Goal: Task Accomplishment & Management: Manage account settings

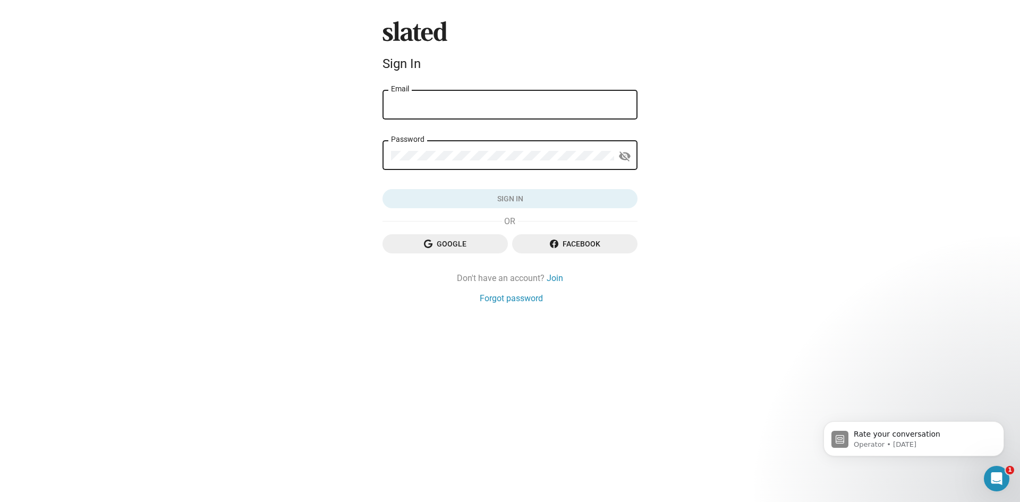
click at [513, 114] on div "Email" at bounding box center [510, 103] width 238 height 31
type input "[PERSON_NAME][EMAIL_ADDRESS][PERSON_NAME][DOMAIN_NAME]"
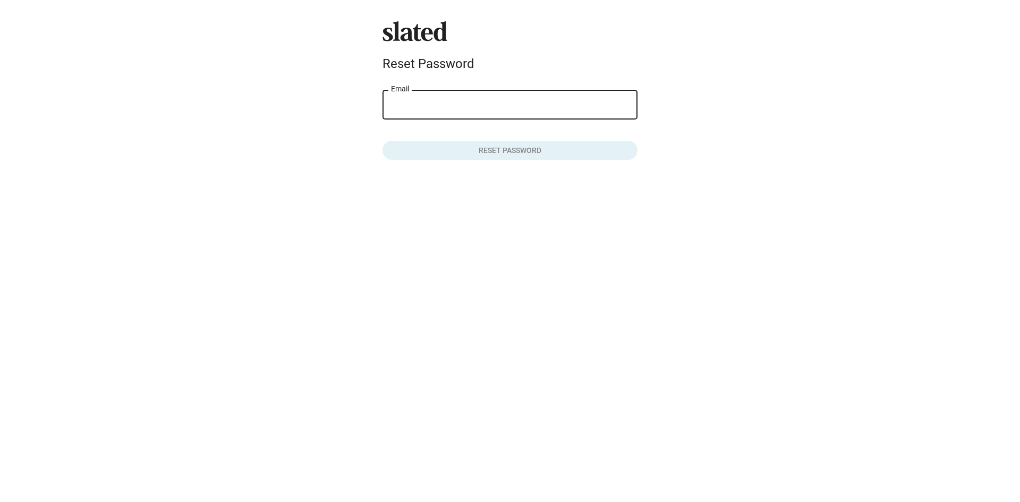
drag, startPoint x: 430, startPoint y: 105, endPoint x: 423, endPoint y: 104, distance: 6.4
click at [429, 105] on input "Email" at bounding box center [510, 105] width 238 height 10
type input "nathan@nathan-neuman.com"
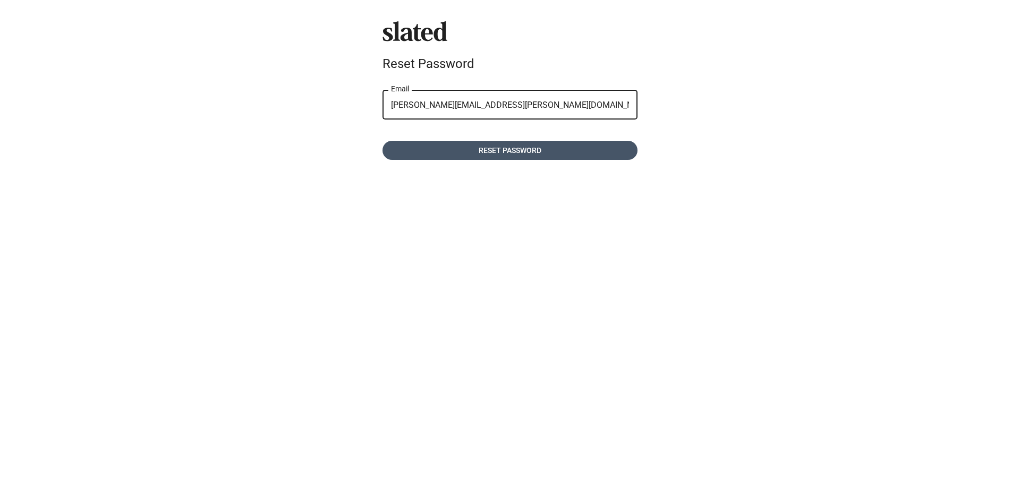
click at [479, 149] on span "Reset password" at bounding box center [510, 150] width 238 height 19
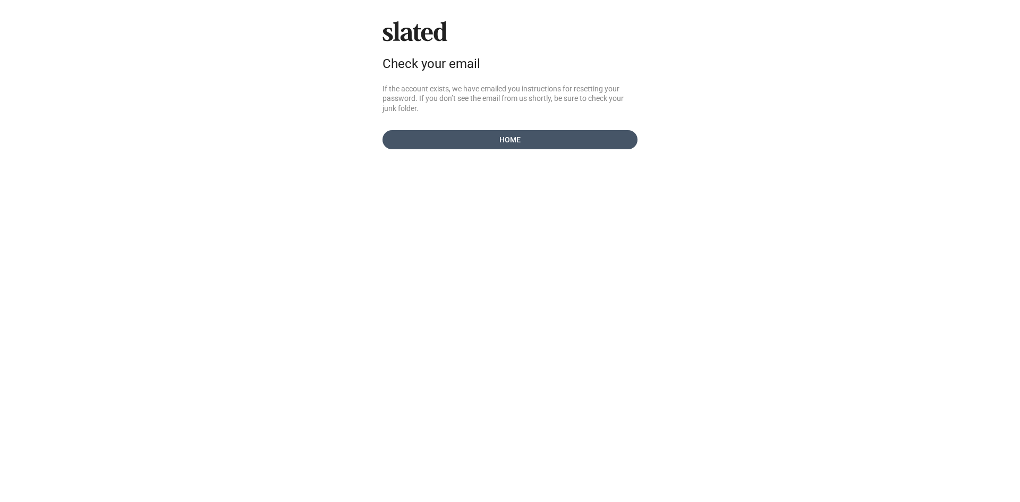
click at [535, 140] on span "Home" at bounding box center [510, 139] width 238 height 19
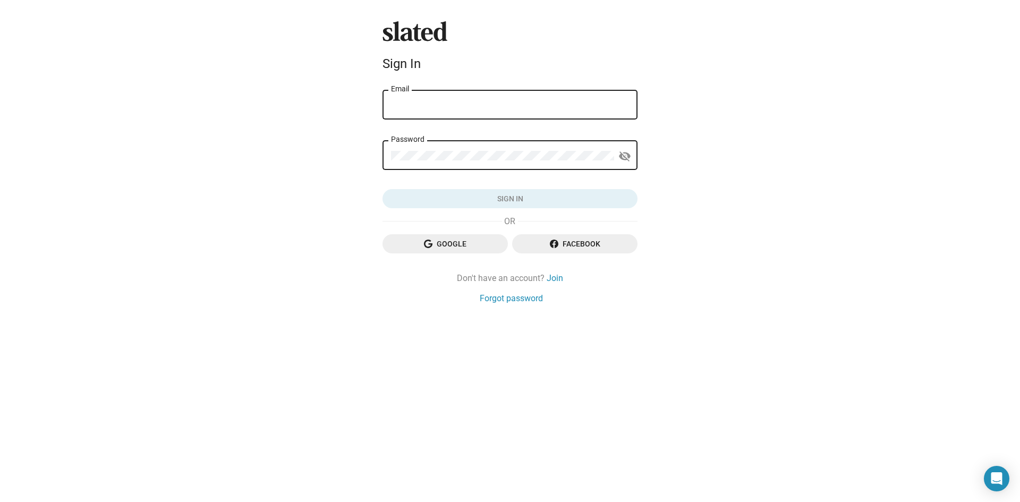
click at [500, 111] on div "Email" at bounding box center [510, 103] width 238 height 31
click at [500, 109] on input "Email" at bounding box center [510, 105] width 238 height 10
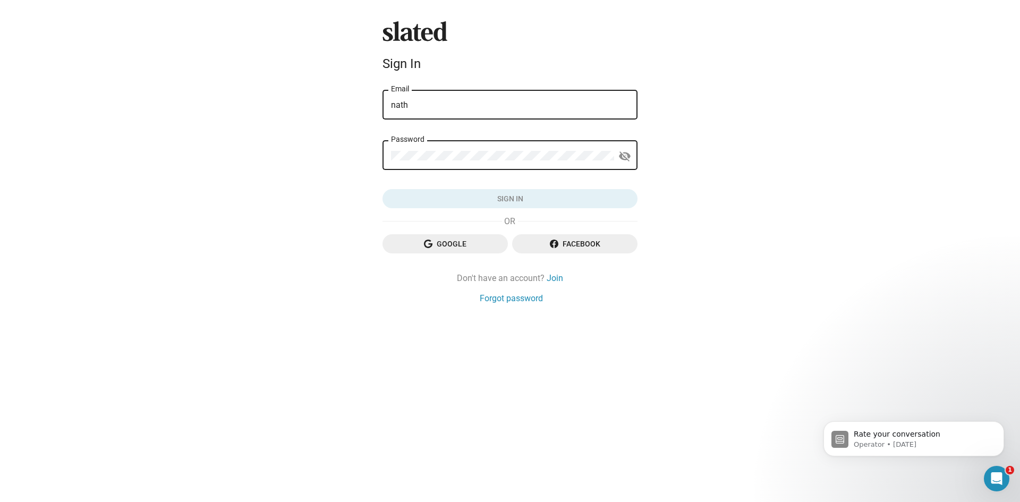
type input "[PERSON_NAME][EMAIL_ADDRESS][PERSON_NAME][DOMAIN_NAME]"
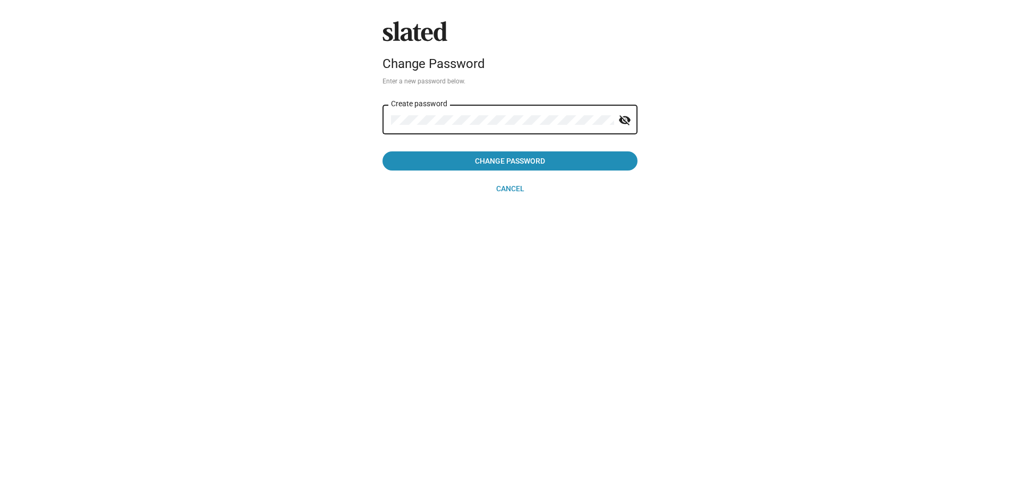
click at [383, 151] on button "Change Password" at bounding box center [510, 160] width 255 height 19
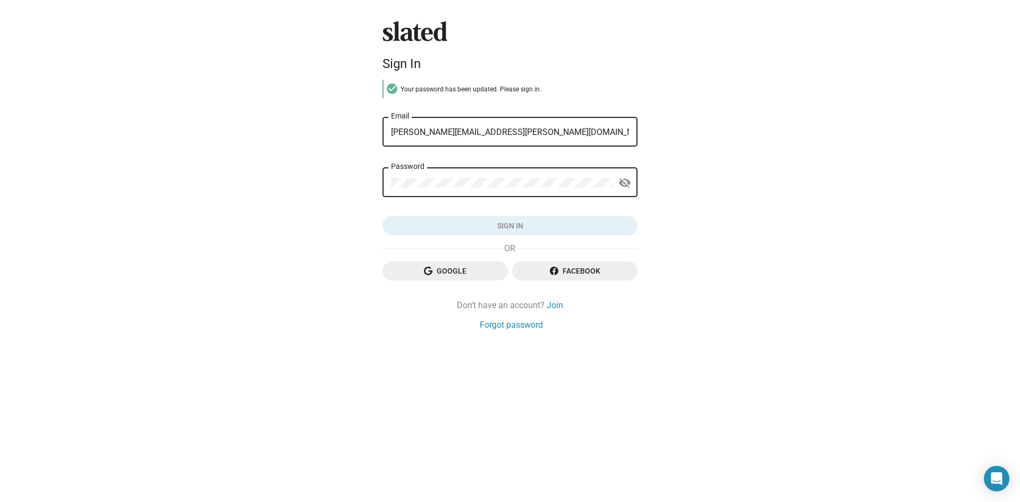
click at [565, 196] on div "Password" at bounding box center [502, 181] width 223 height 31
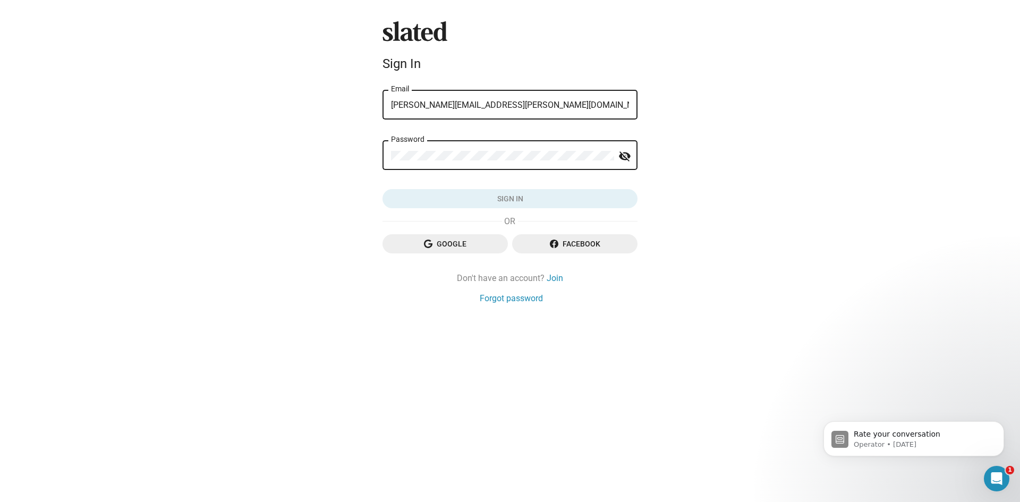
drag, startPoint x: 565, startPoint y: 182, endPoint x: 558, endPoint y: 172, distance: 11.8
click at [564, 180] on mat-form-field "Password visibility_off" at bounding box center [510, 161] width 255 height 44
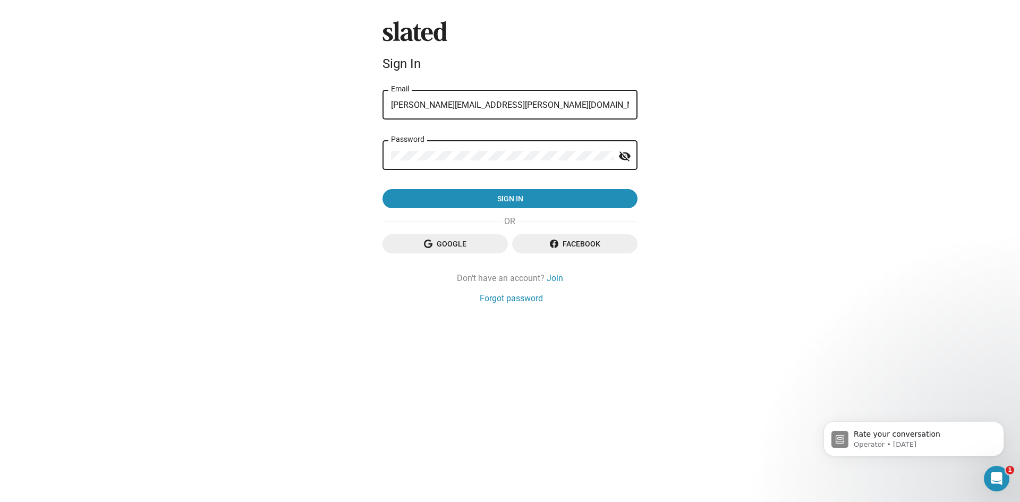
click at [383, 189] on button "Sign in" at bounding box center [510, 198] width 255 height 19
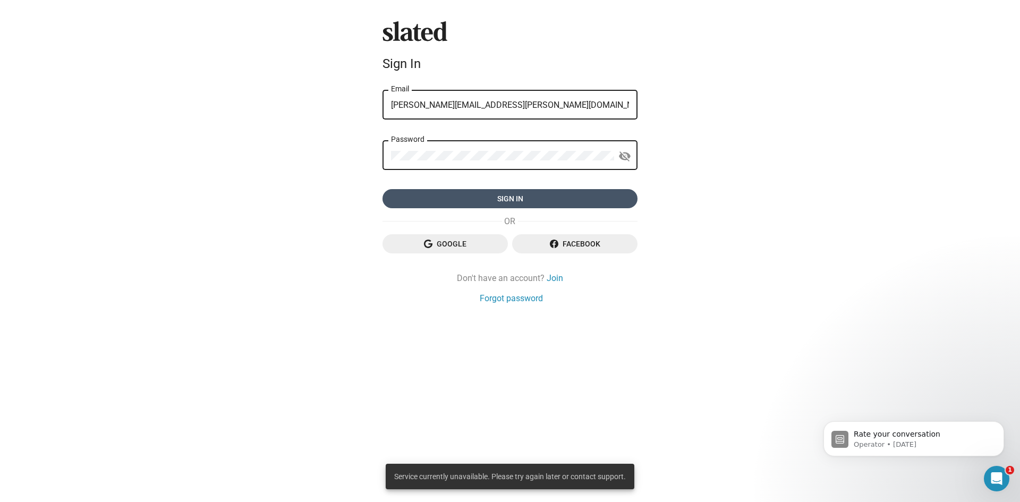
click at [564, 198] on span "Sign in" at bounding box center [510, 198] width 238 height 19
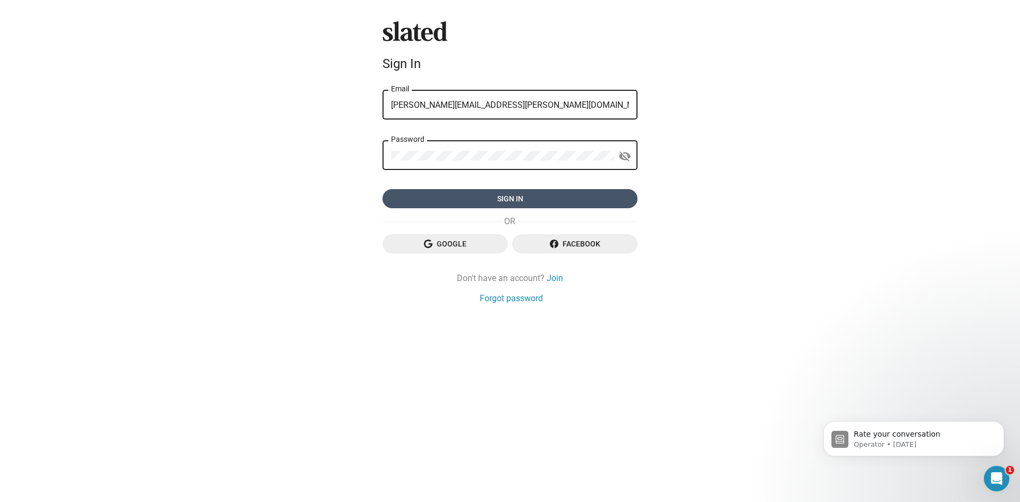
click at [501, 193] on span "Sign in" at bounding box center [510, 198] width 238 height 19
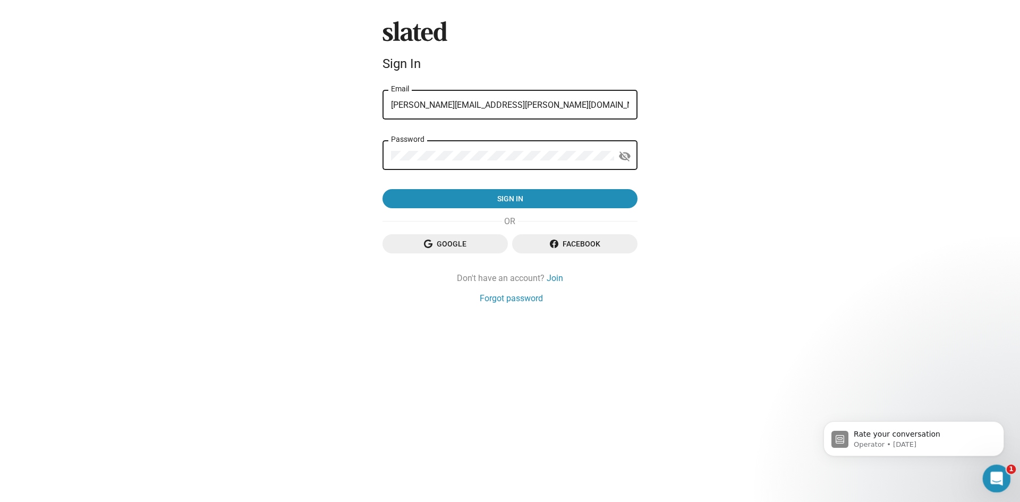
click at [992, 471] on icon "Open Intercom Messenger" at bounding box center [996, 478] width 18 height 18
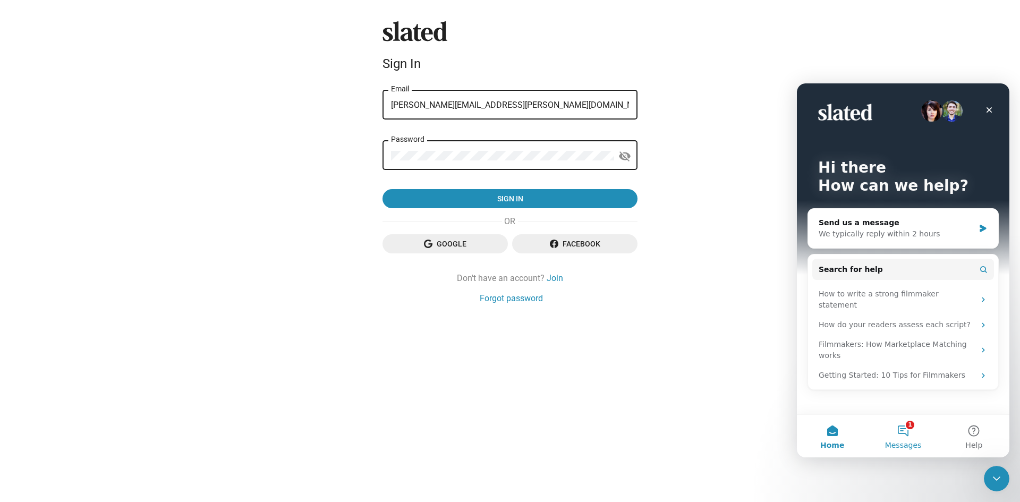
click at [907, 433] on button "1 Messages" at bounding box center [903, 436] width 71 height 43
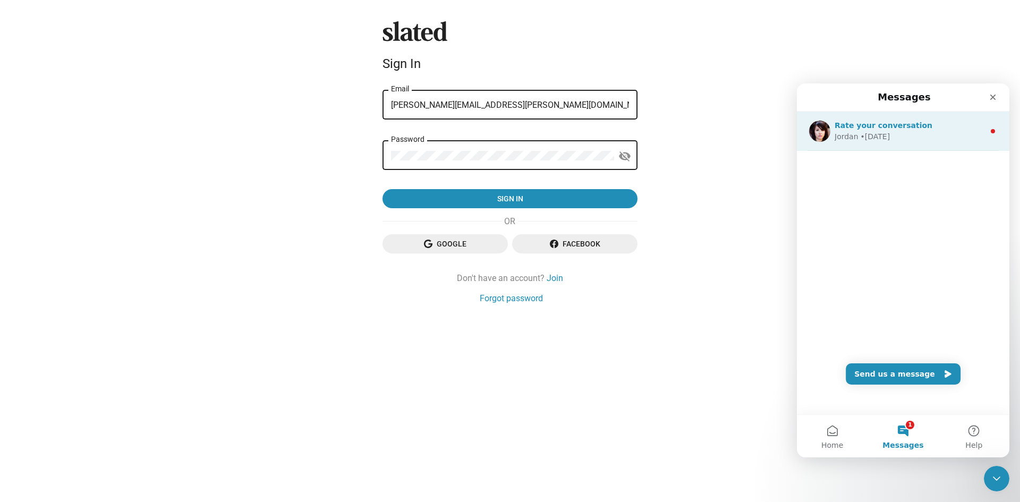
click at [916, 136] on div "Jordan • 1w ago" at bounding box center [910, 136] width 150 height 11
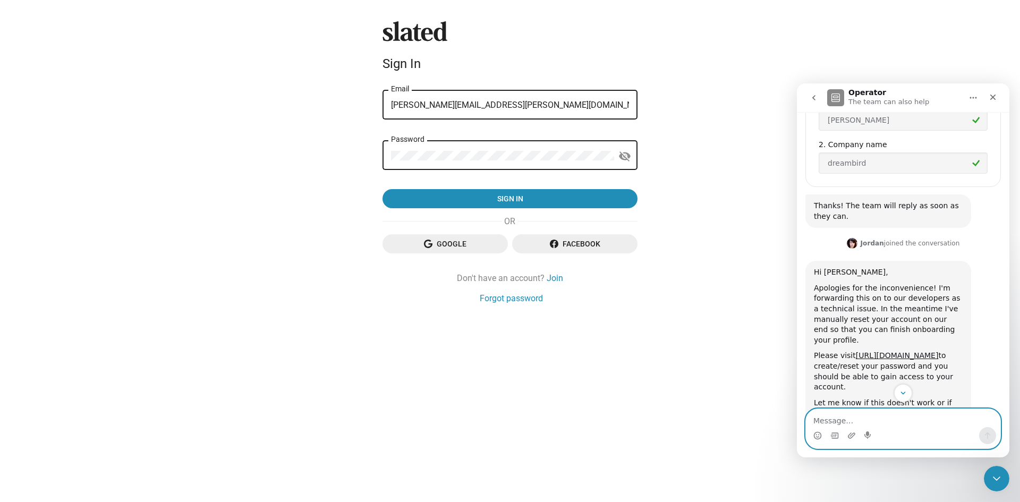
scroll to position [428, 0]
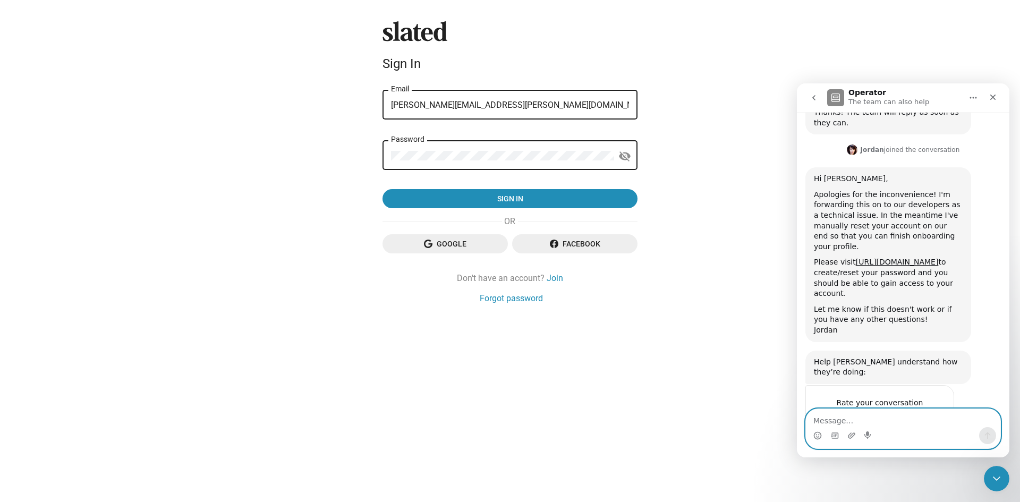
paste textarea "Hi there, I am still unable to login, I have reset password and tried 3 differe…"
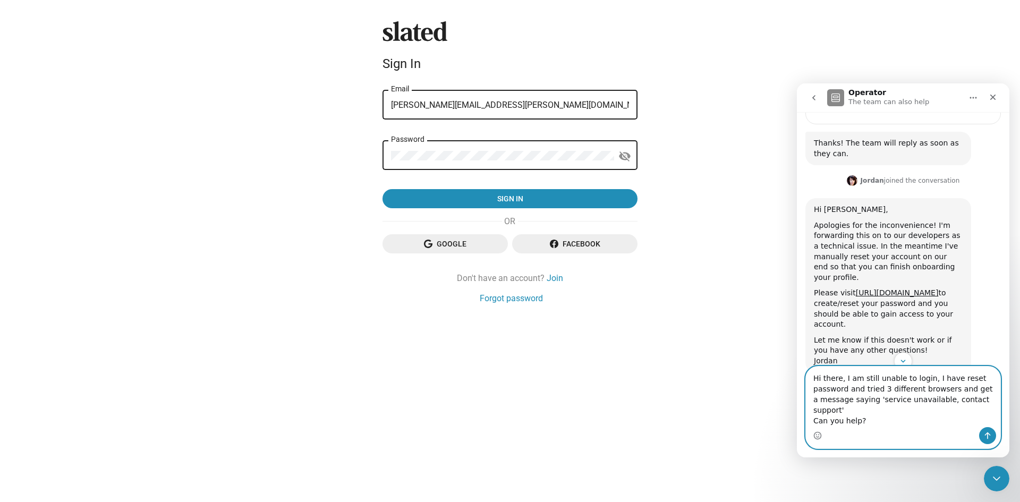
scroll to position [407, 0]
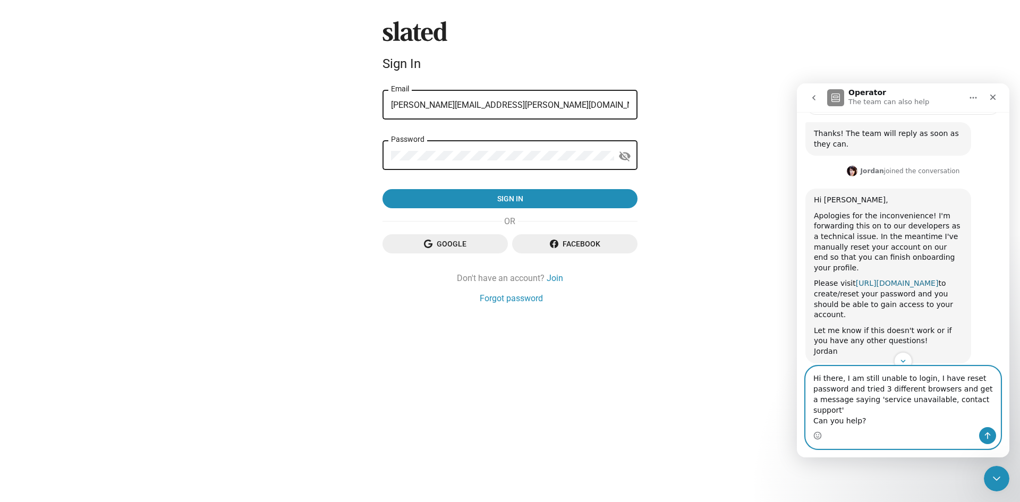
type textarea "Hi there, I am still unable to login, I have reset password and tried 3 differe…"
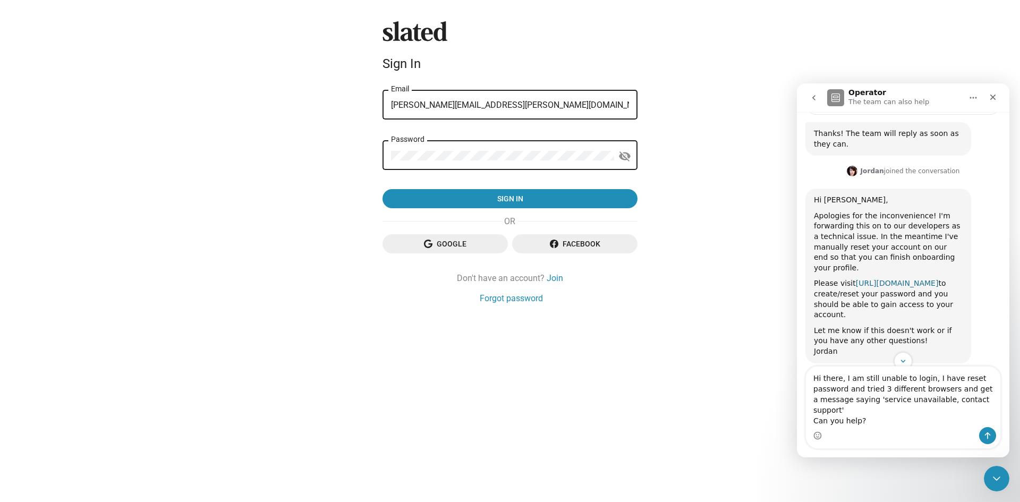
click at [919, 279] on link "[URL][DOMAIN_NAME]" at bounding box center [897, 283] width 83 height 9
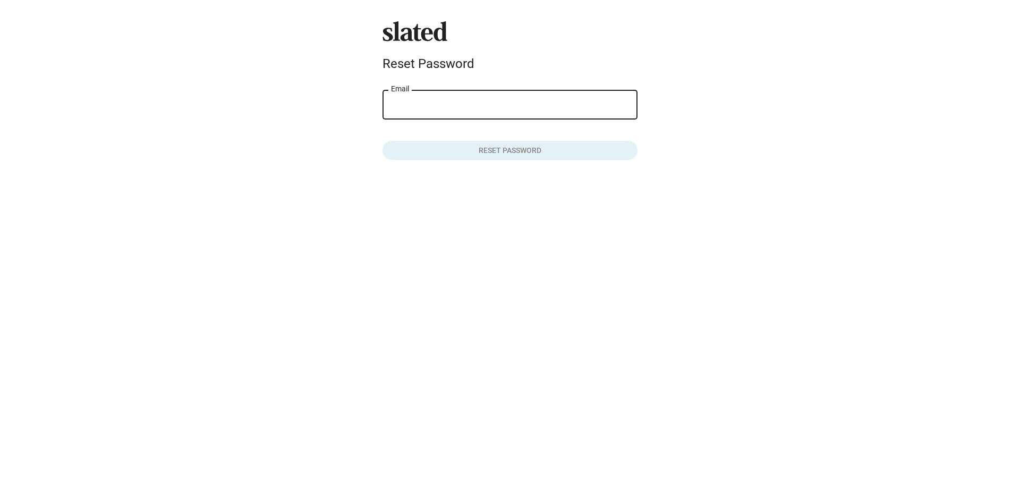
click at [554, 95] on div "Email" at bounding box center [510, 103] width 238 height 31
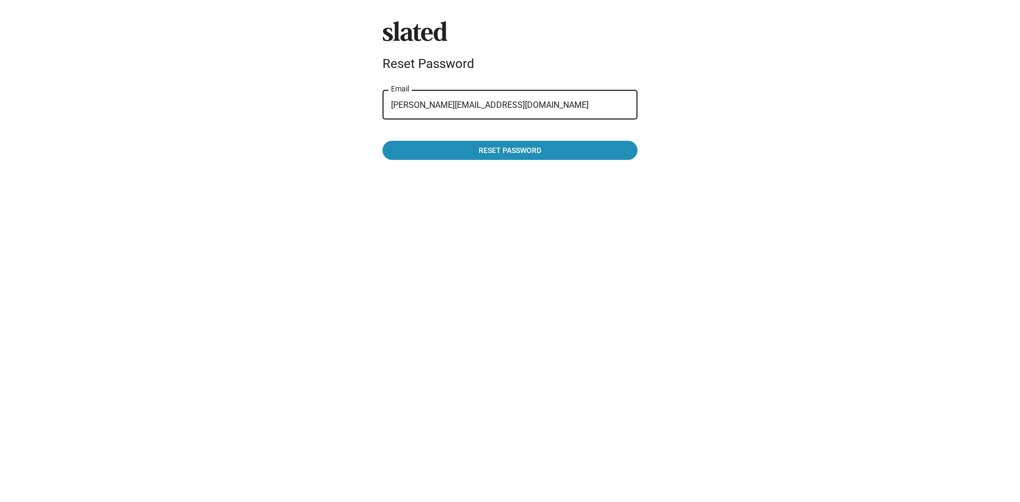
type input "[PERSON_NAME][EMAIL_ADDRESS][DOMAIN_NAME]"
click at [383, 141] on button "Reset password" at bounding box center [510, 150] width 255 height 19
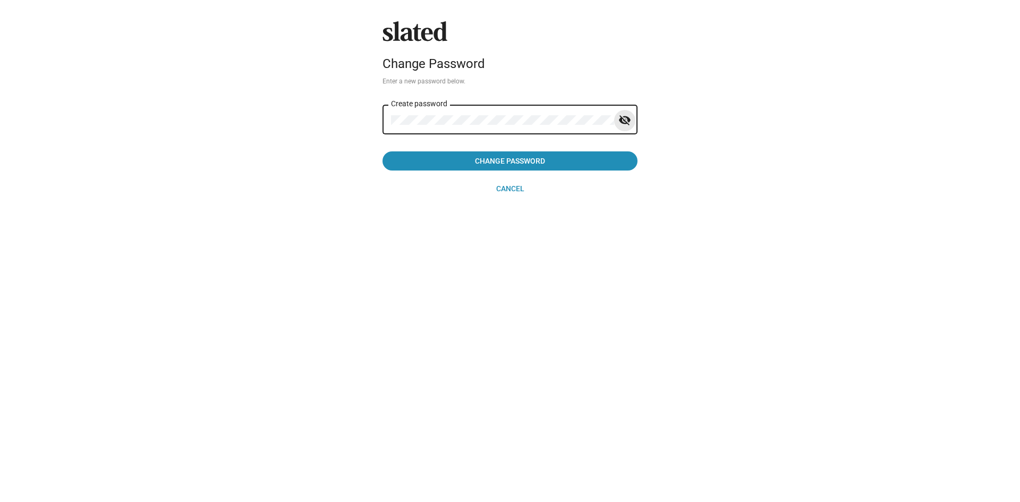
click at [628, 118] on mat-icon "visibility_off" at bounding box center [624, 120] width 13 height 16
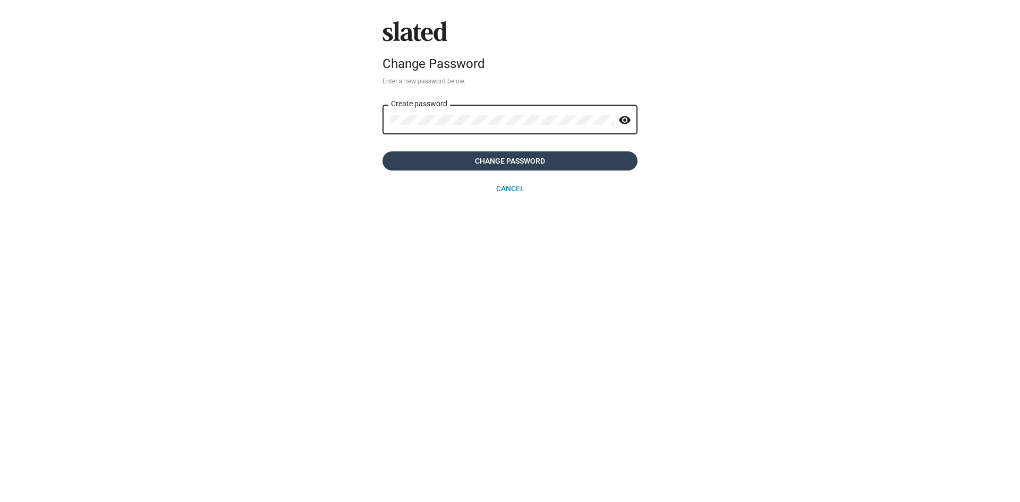
click at [605, 157] on span "Change Password" at bounding box center [510, 160] width 238 height 19
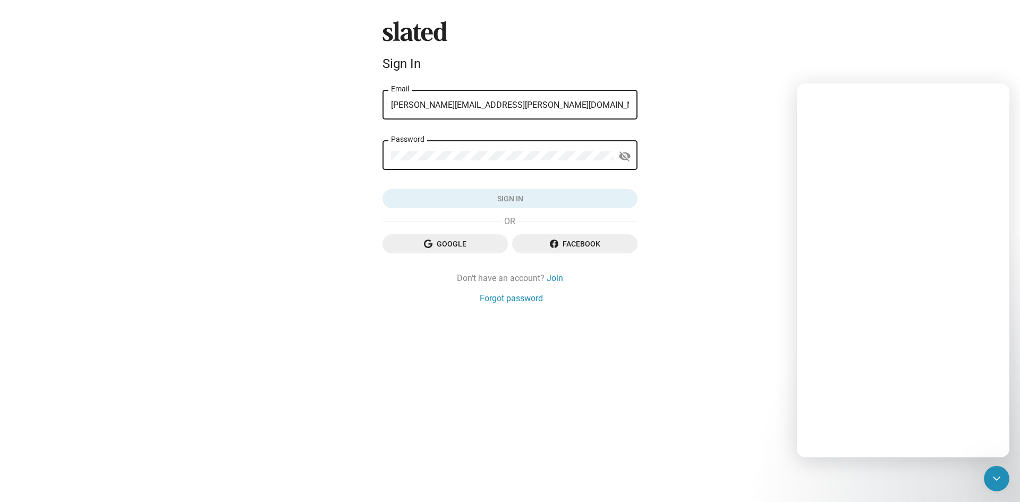
click at [526, 134] on form "nathan@nathan-neuman.com Email Password visibility_off Sign in" at bounding box center [510, 148] width 255 height 121
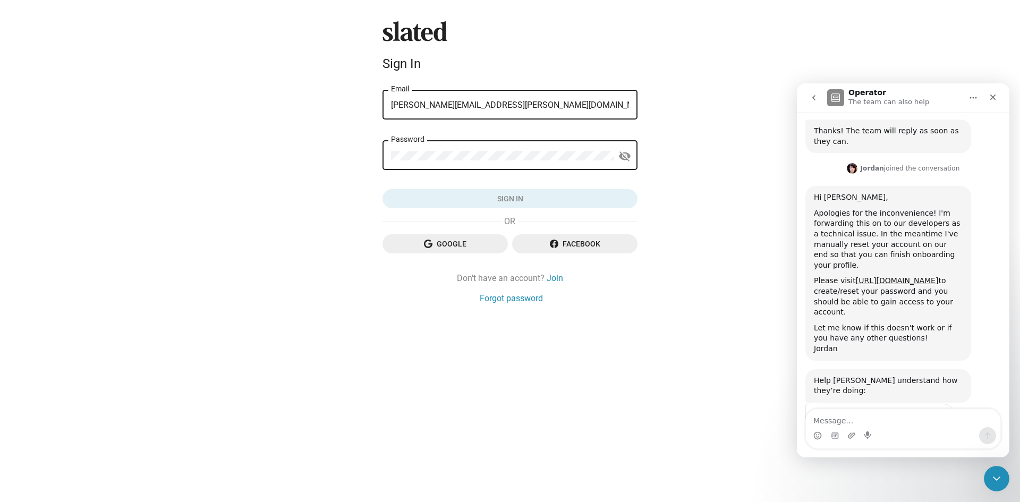
click at [530, 117] on div "nathan@nathan-neuman.com Email" at bounding box center [510, 103] width 238 height 31
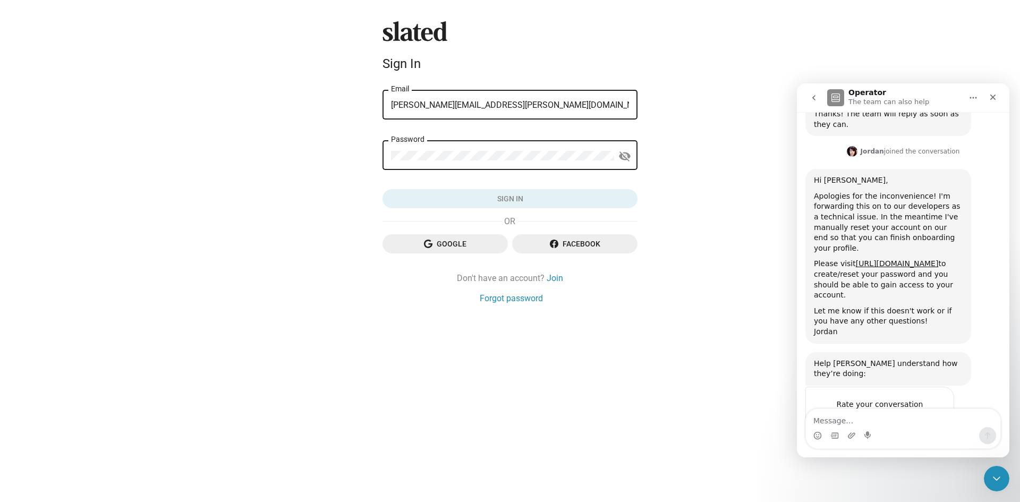
click at [540, 106] on input "[PERSON_NAME][EMAIL_ADDRESS][PERSON_NAME][DOMAIN_NAME]" at bounding box center [510, 105] width 238 height 10
click at [425, 106] on input "[PERSON_NAME][EMAIL_ADDRESS][PERSON_NAME][DOMAIN_NAME]" at bounding box center [510, 105] width 238 height 10
drag, startPoint x: 425, startPoint y: 106, endPoint x: 498, endPoint y: 117, distance: 74.2
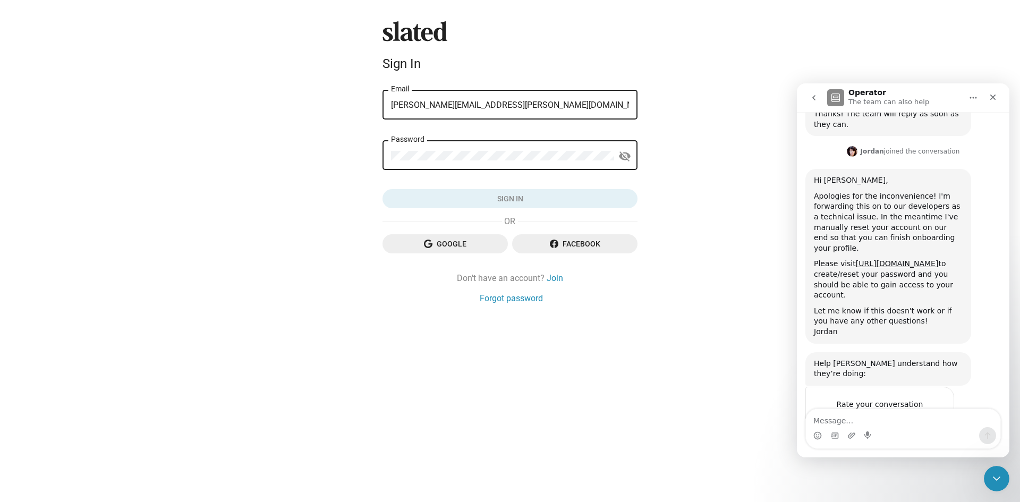
click at [498, 117] on div "nathan@nathan-neuman.com Email" at bounding box center [510, 103] width 238 height 31
type input "[PERSON_NAME][EMAIL_ADDRESS][DOMAIN_NAME]"
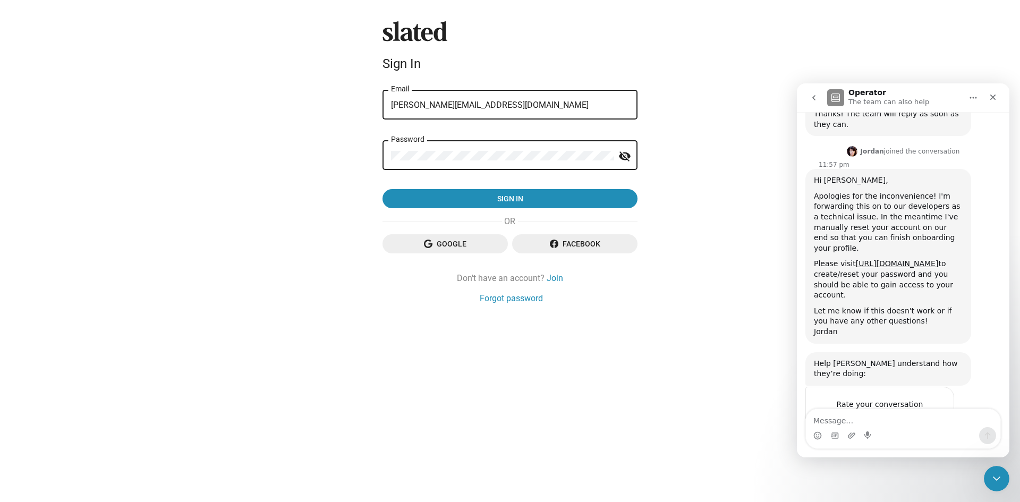
click at [383, 189] on button "Sign in" at bounding box center [510, 198] width 255 height 19
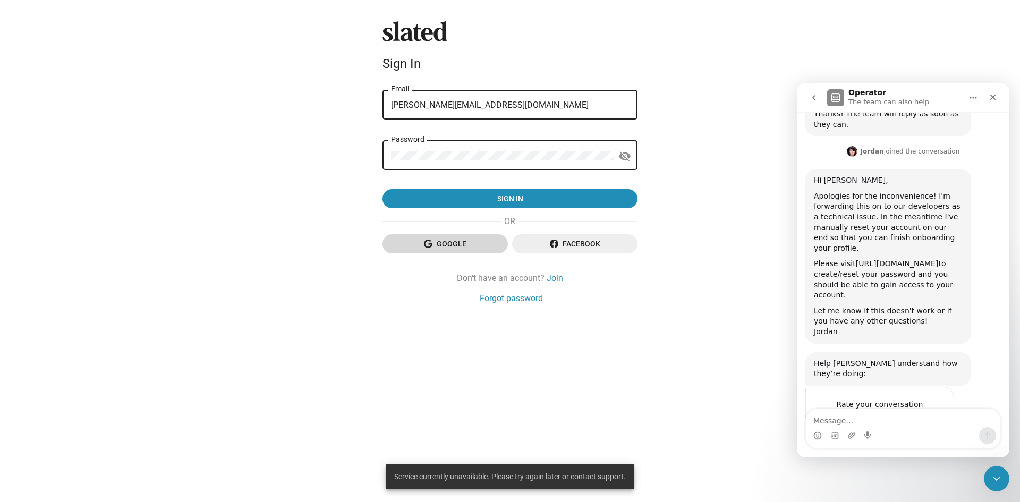
click at [457, 250] on span "Google" at bounding box center [445, 243] width 108 height 19
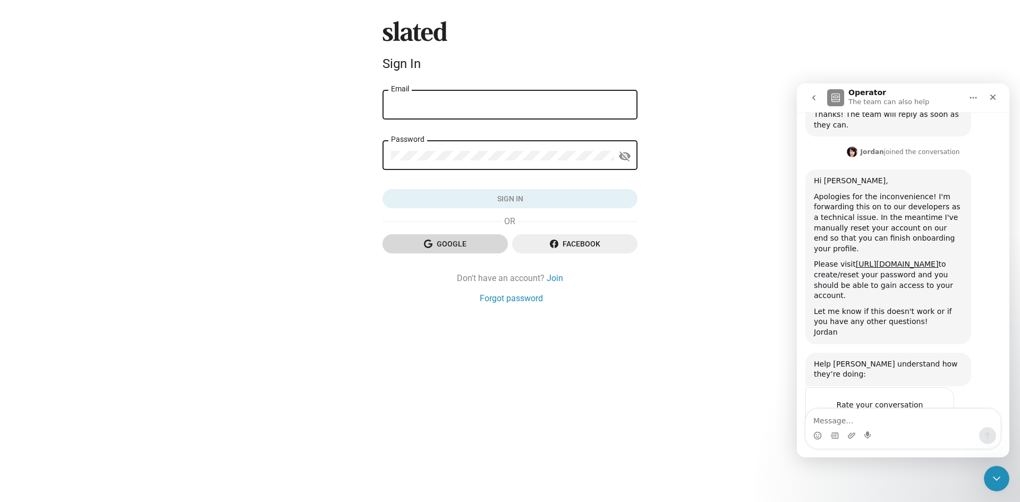
click at [464, 245] on span "Google" at bounding box center [445, 243] width 108 height 19
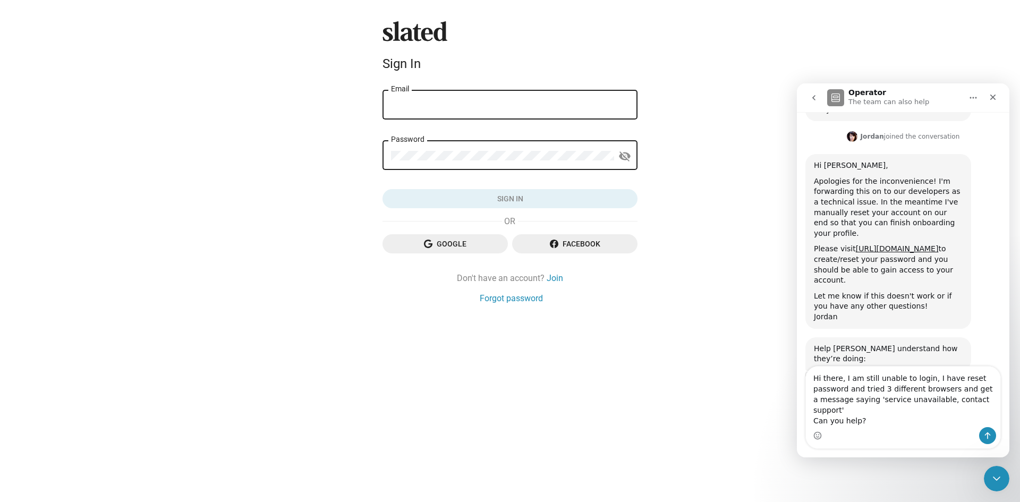
scroll to position [460, 0]
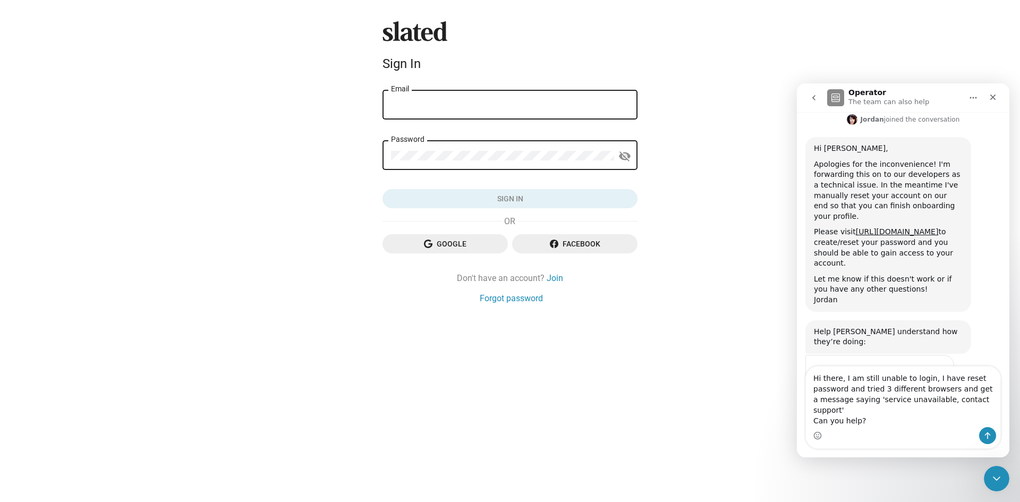
click at [445, 248] on span "Google" at bounding box center [445, 243] width 108 height 19
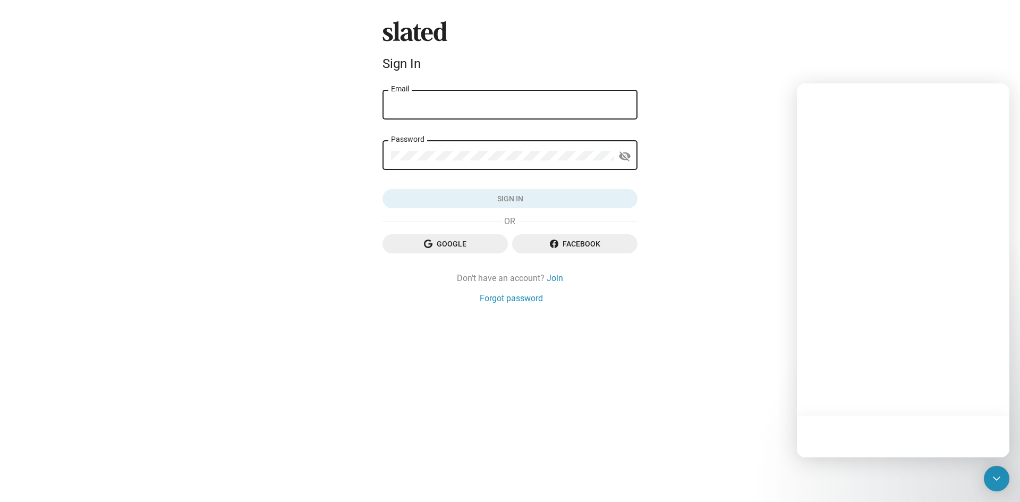
click at [486, 106] on input "Email" at bounding box center [510, 105] width 238 height 10
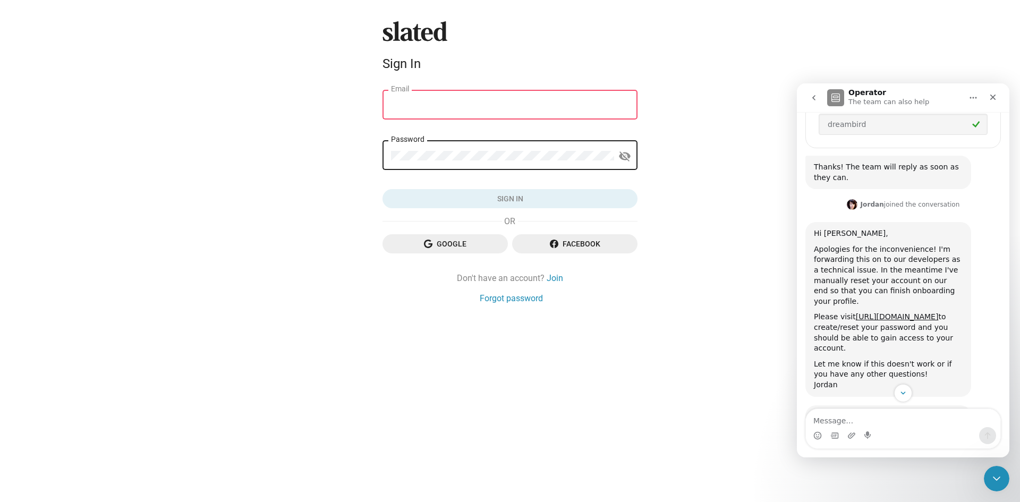
scroll to position [428, 0]
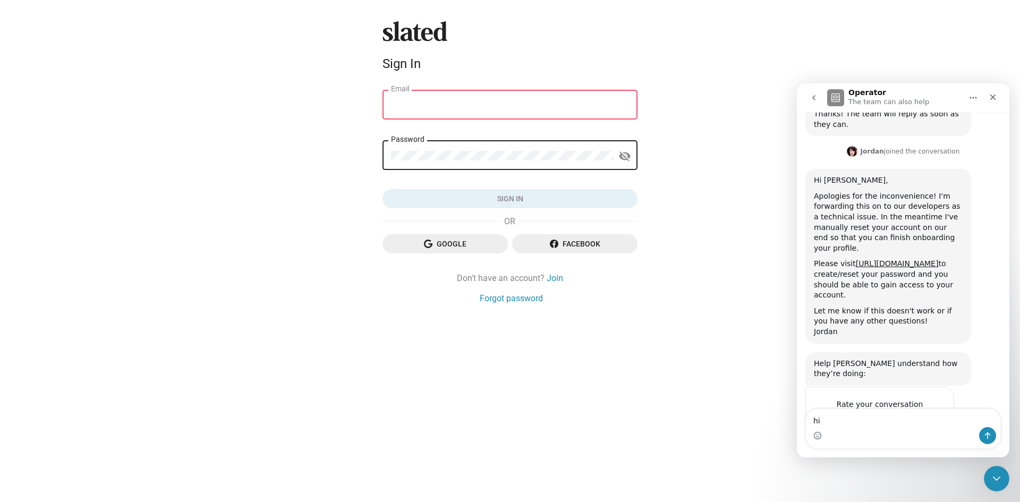
type textarea "h"
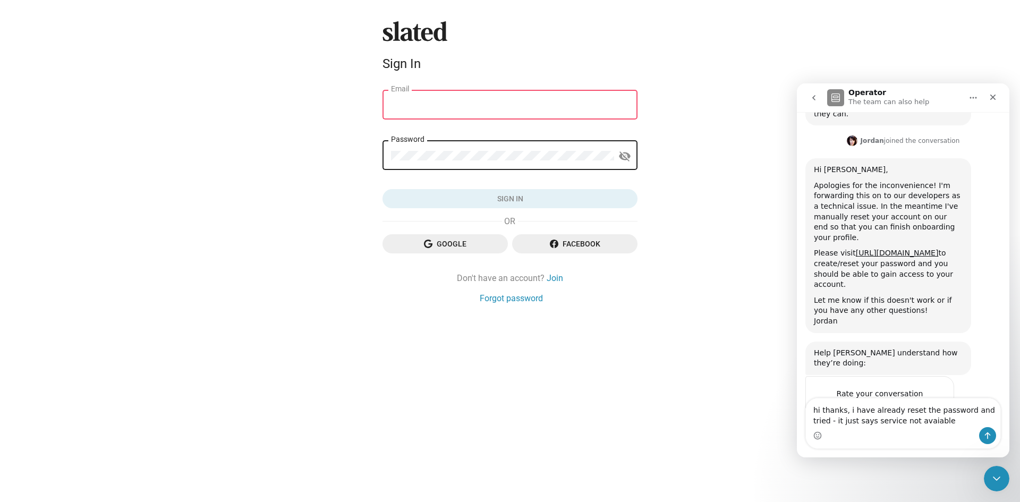
click at [894, 420] on textarea "hi thanks, i have already reset the password and tried - it just says service n…" at bounding box center [903, 413] width 194 height 29
type textarea "hi thanks, i have already reset the password and tried - it just says service n…"
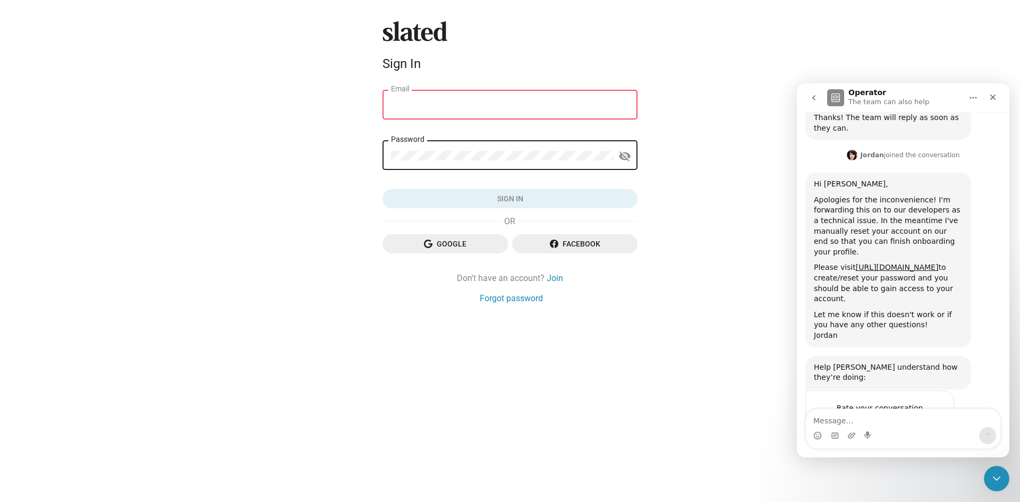
scroll to position [499, 0]
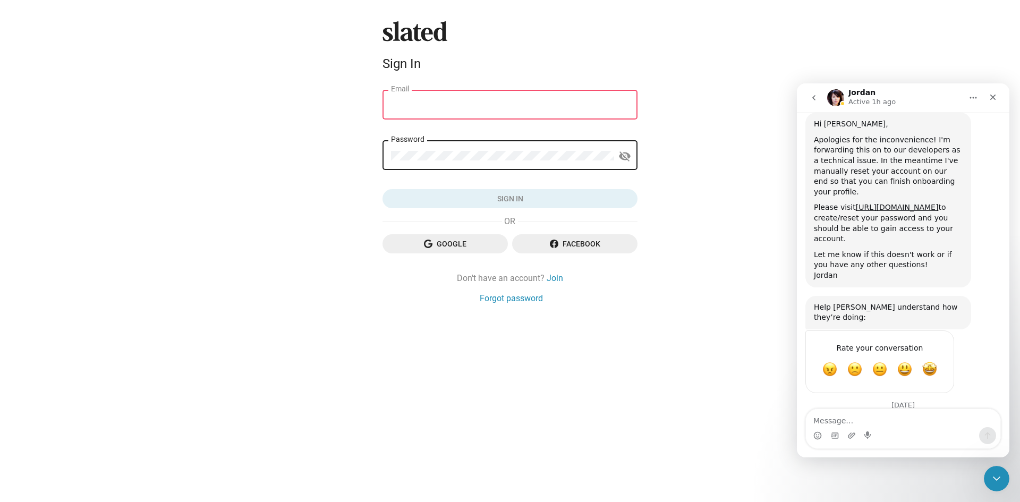
click at [861, 24] on div "Slated Sign In Email Password visibility_off Sign in Google Facebook Don't have…" at bounding box center [510, 251] width 1020 height 502
click at [580, 109] on input "Email" at bounding box center [510, 105] width 238 height 10
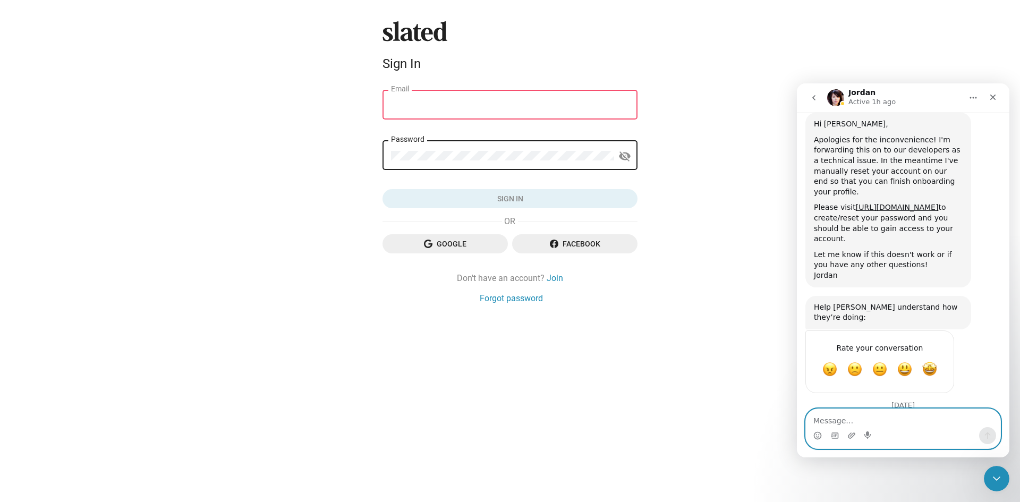
click at [849, 424] on textarea "Message…" at bounding box center [903, 418] width 194 height 18
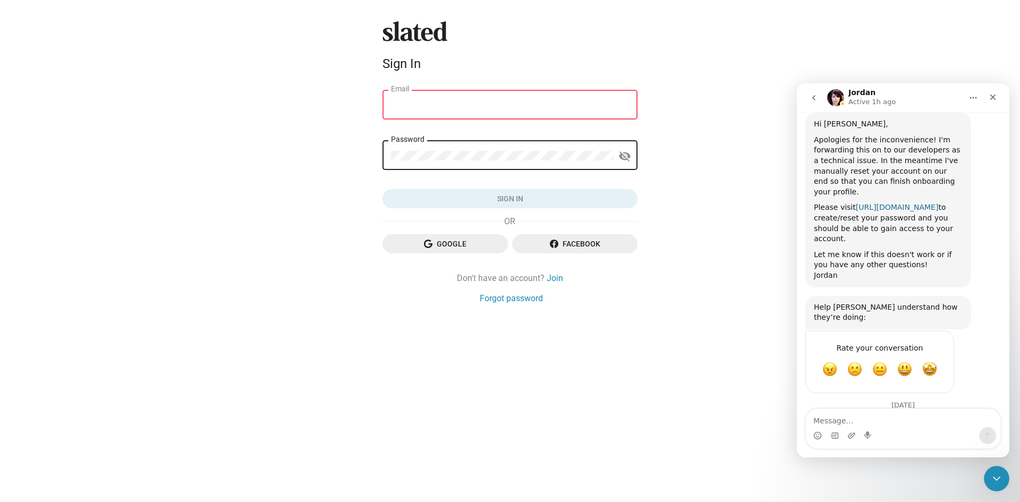
click at [856, 203] on link "https://www.slated.com/accounts/password/reset/" at bounding box center [897, 207] width 83 height 9
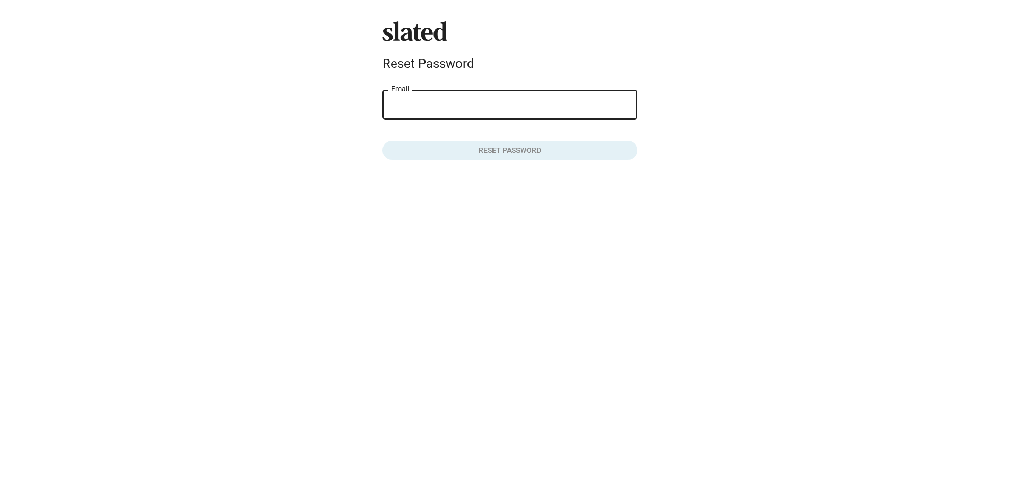
click at [421, 108] on input "Email" at bounding box center [510, 105] width 238 height 10
type input "[PERSON_NAME][EMAIL_ADDRESS][PERSON_NAME][DOMAIN_NAME]"
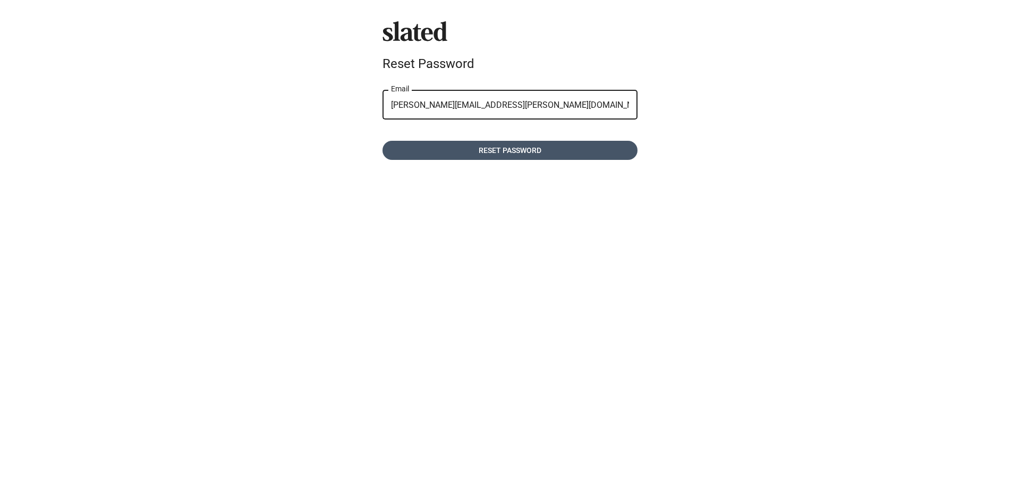
click at [485, 154] on span "Reset password" at bounding box center [510, 150] width 238 height 19
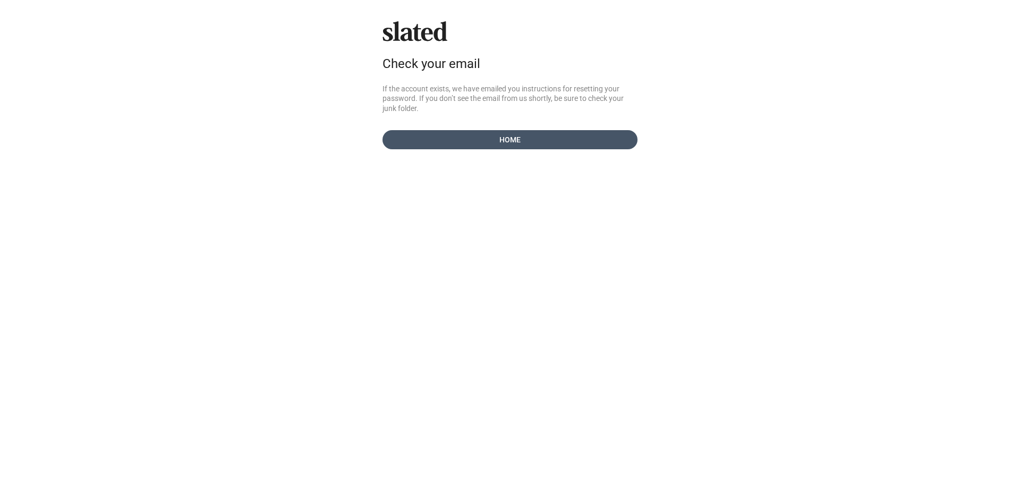
click at [485, 139] on span "Home" at bounding box center [510, 139] width 238 height 19
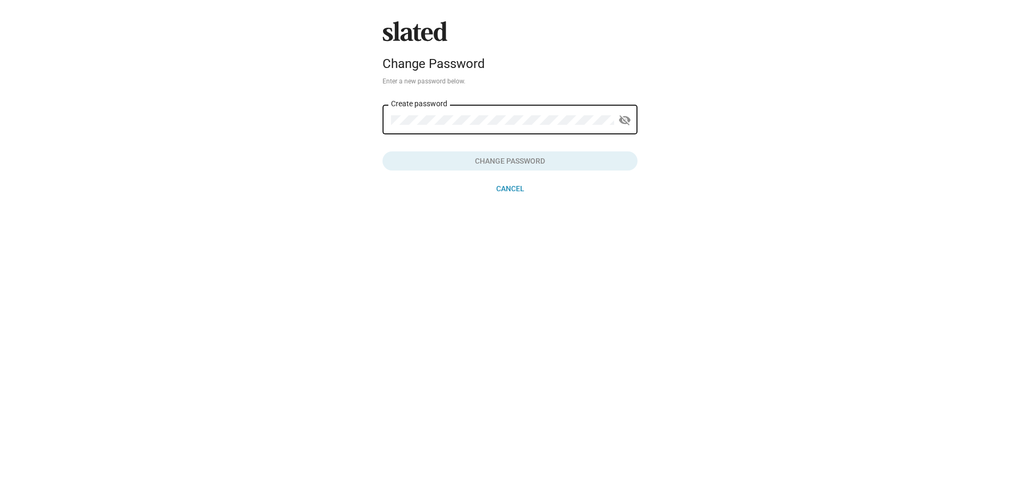
click at [549, 131] on div "Create password" at bounding box center [502, 118] width 223 height 31
click at [555, 109] on div "Create password" at bounding box center [502, 118] width 223 height 31
click at [552, 121] on div "Create password" at bounding box center [502, 118] width 223 height 31
click at [548, 127] on div "Create password" at bounding box center [502, 118] width 223 height 31
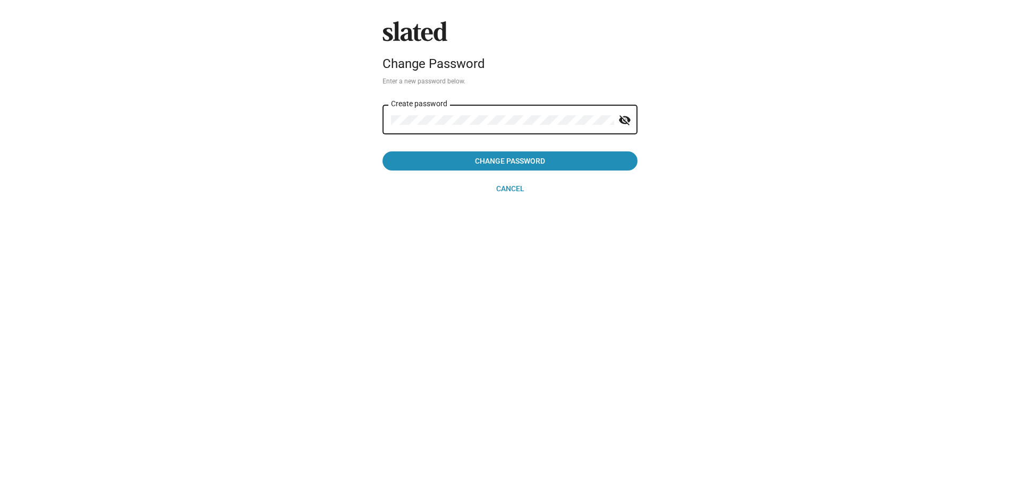
click at [383, 151] on button "Change Password" at bounding box center [510, 160] width 255 height 19
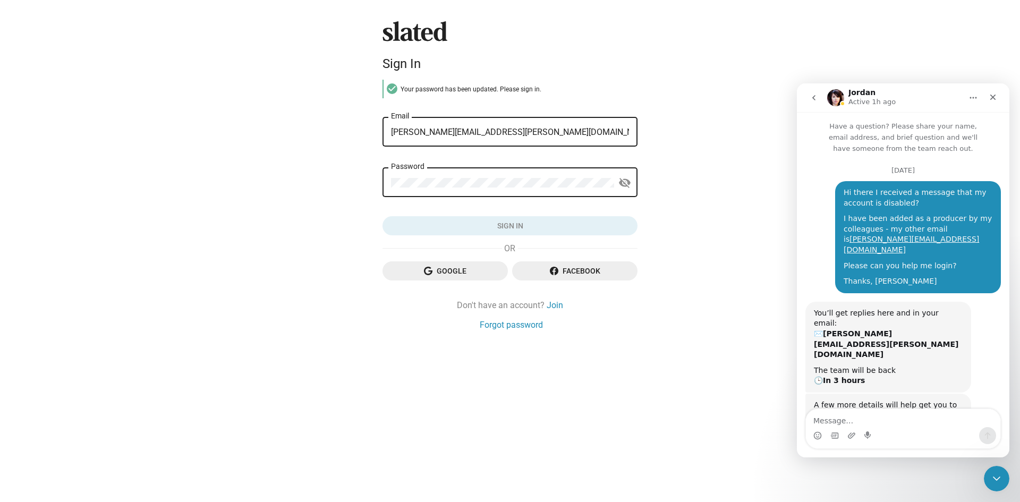
scroll to position [362, 0]
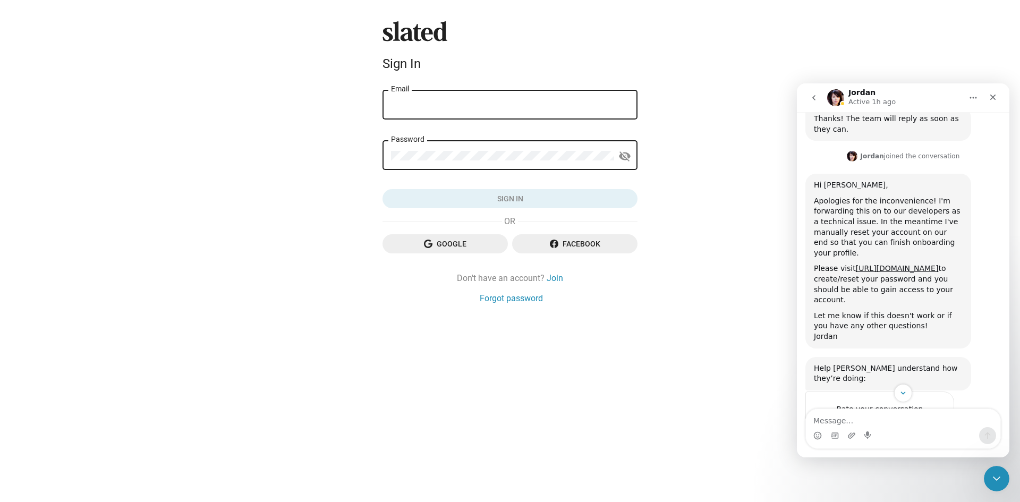
scroll to position [499, 0]
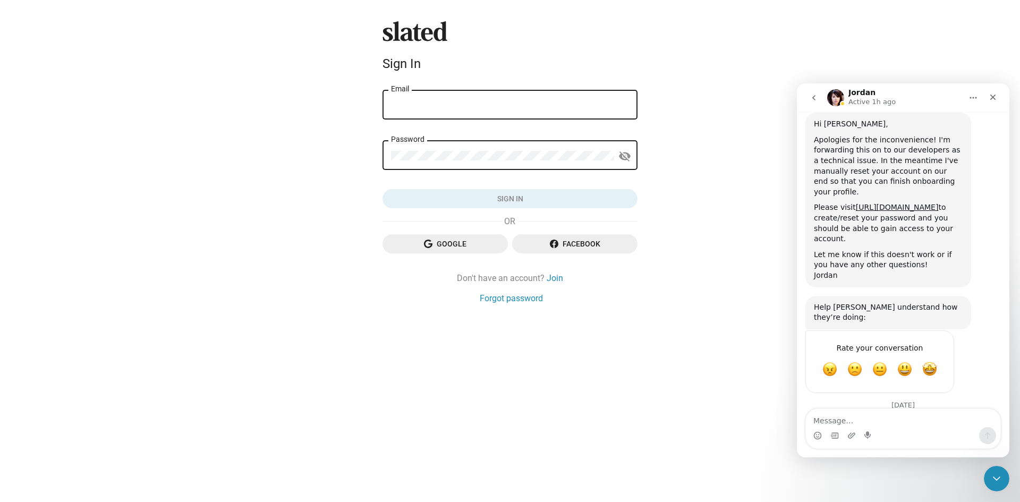
click at [857, 435] on div "Intercom messenger" at bounding box center [903, 435] width 194 height 17
click at [853, 435] on div "Intercom messenger" at bounding box center [903, 435] width 194 height 17
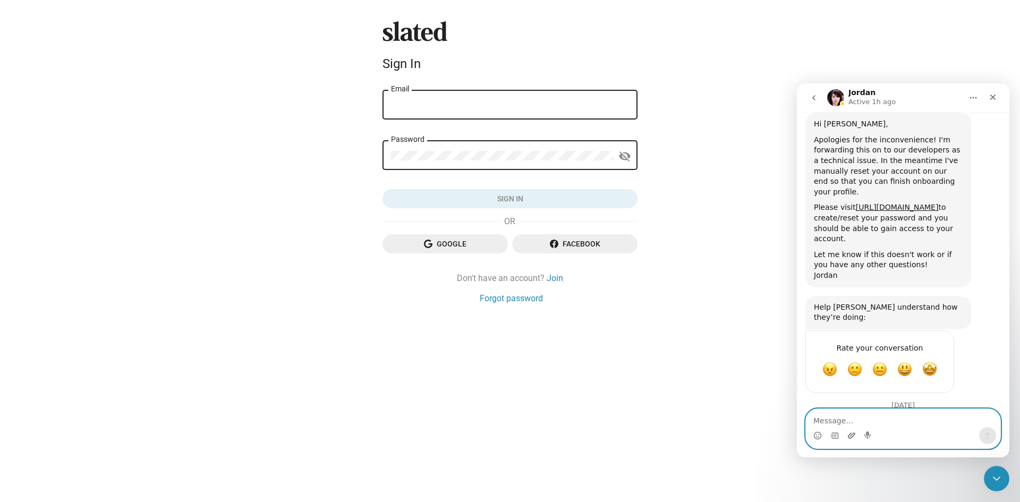
click at [851, 435] on icon "Upload attachment" at bounding box center [852, 435] width 9 height 9
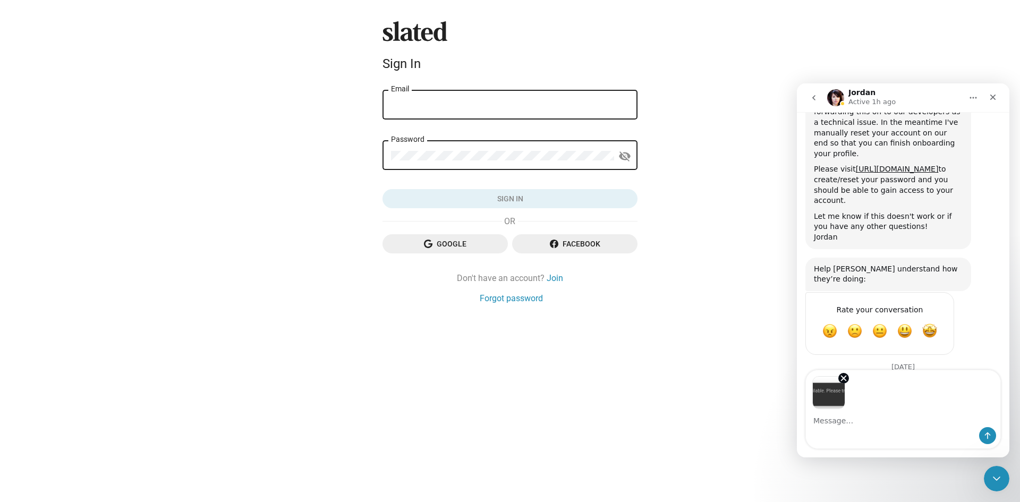
scroll to position [538, 0]
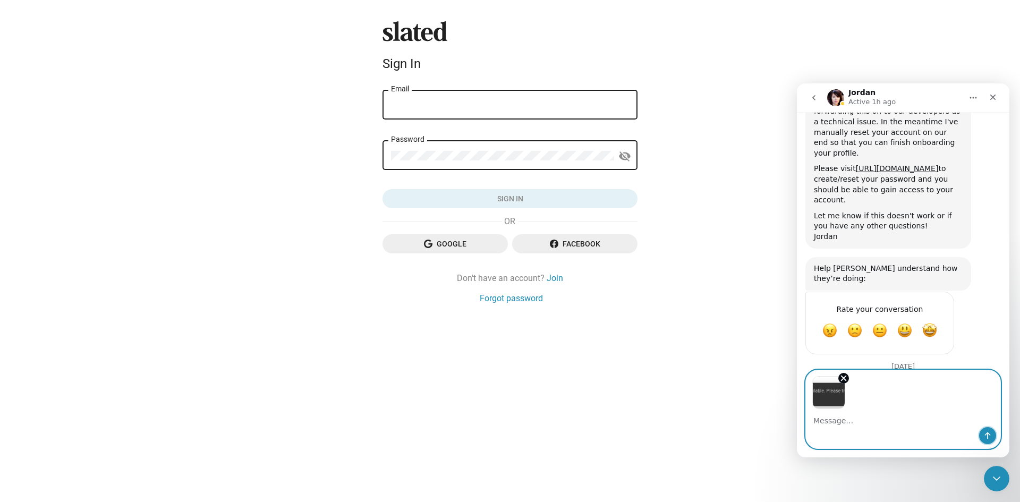
click at [989, 430] on button "Send a message…" at bounding box center [987, 435] width 17 height 17
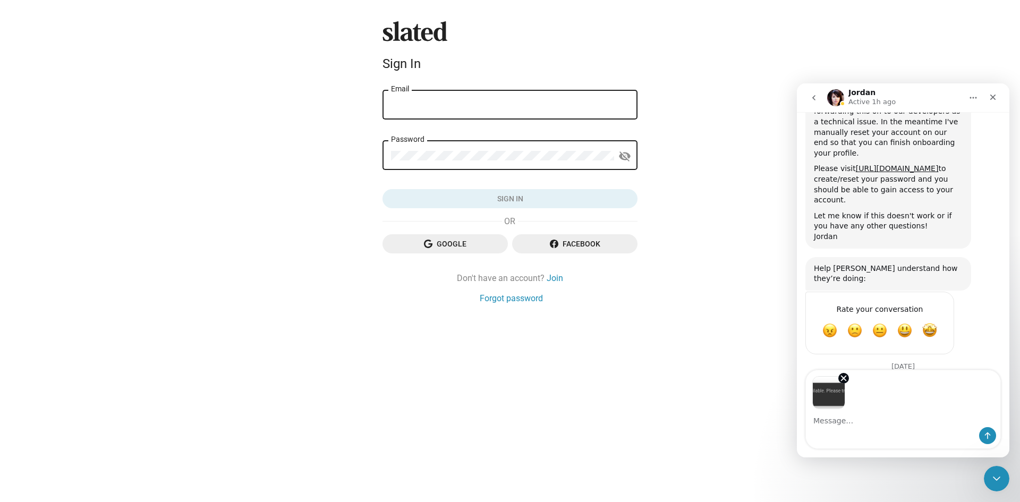
scroll to position [544, 0]
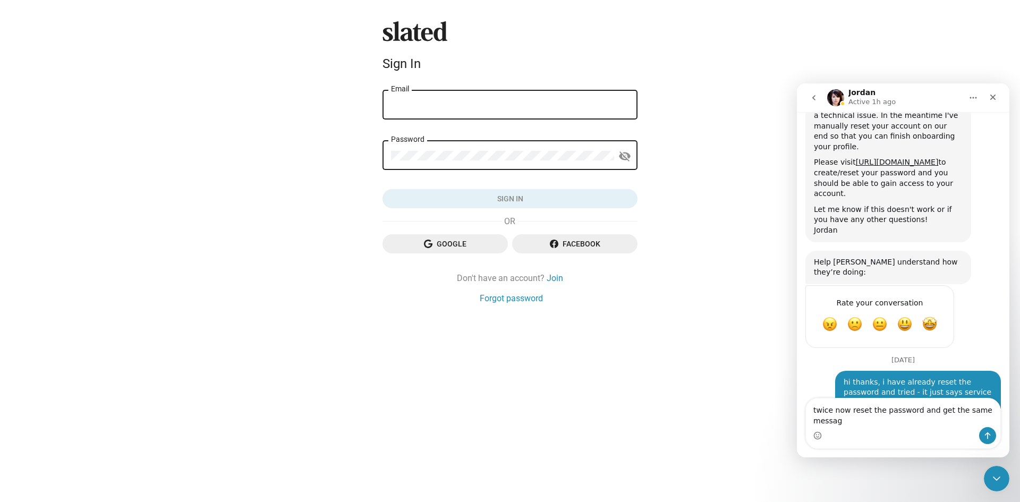
type textarea "twice now reset the password and get the same message"
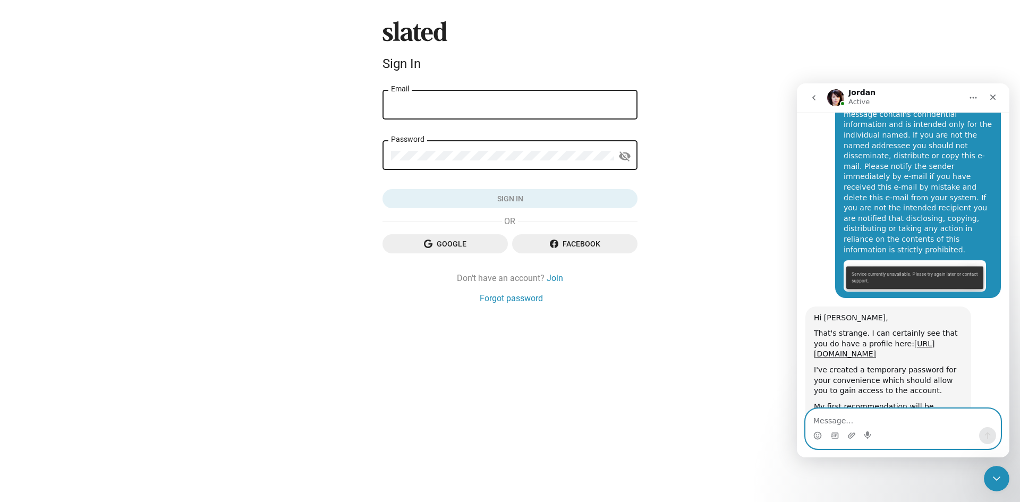
scroll to position [1166, 0]
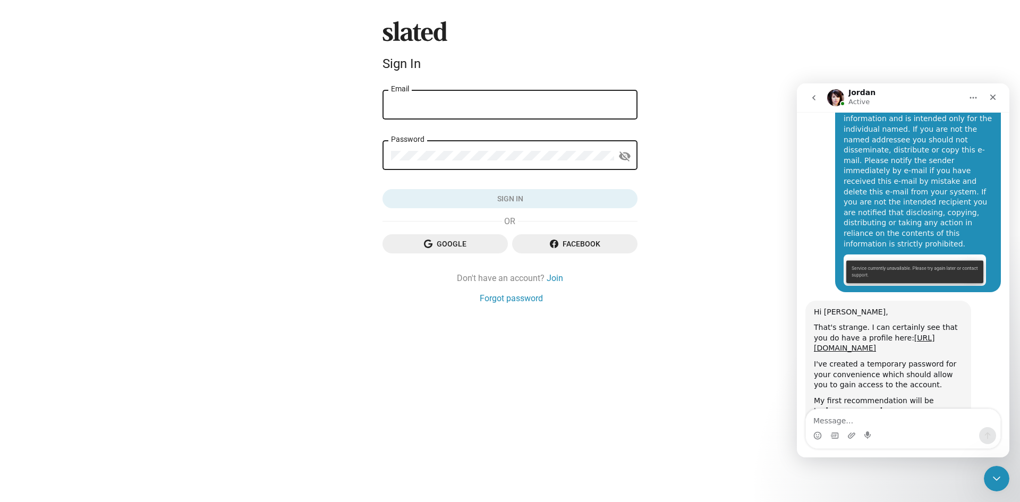
drag, startPoint x: 920, startPoint y: 308, endPoint x: 812, endPoint y: 314, distance: 108.0
click at [812, 315] on div "Hi Nathan, That's strange. I can certainly see that you do have a profile here:…" at bounding box center [889, 427] width 166 height 253
copy link "[PERSON_NAME][EMAIL_ADDRESS][PERSON_NAME][DOMAIN_NAME]"
click at [477, 108] on input "Email" at bounding box center [510, 105] width 238 height 10
click at [692, 107] on div "Slated Sign In Email Password visibility_off Sign in Google Facebook Don't have…" at bounding box center [510, 251] width 1020 height 502
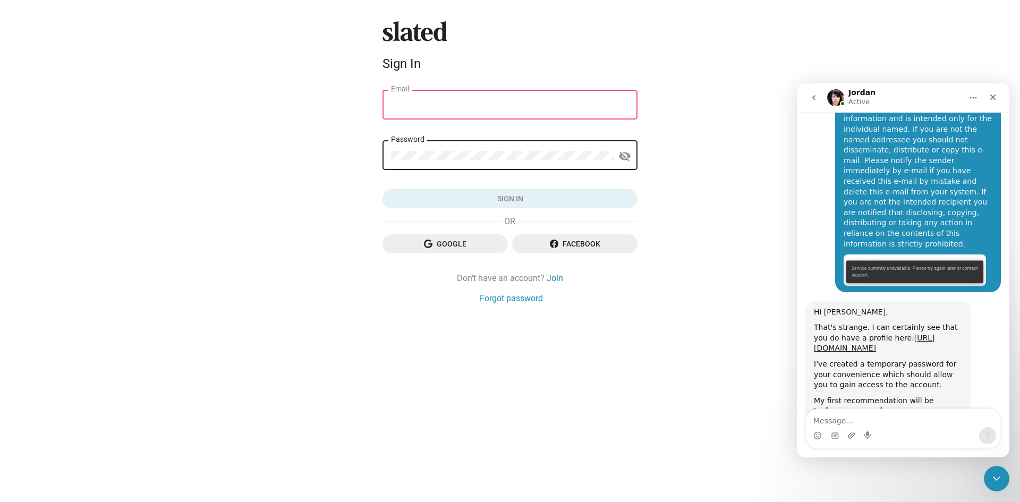
click at [918, 443] on div "[PERSON_NAME][EMAIL_ADDRESS][PERSON_NAME][DOMAIN_NAME]" at bounding box center [888, 453] width 149 height 21
drag, startPoint x: 918, startPoint y: 310, endPoint x: 1594, endPoint y: 399, distance: 681.2
click at [797, 315] on html "Jordan Active Have a question? Please share your name, email address, and brief…" at bounding box center [903, 270] width 213 height 374
copy link "[PERSON_NAME][EMAIL_ADDRESS][PERSON_NAME][DOMAIN_NAME]"
click at [572, 94] on div "Email" at bounding box center [510, 103] width 238 height 31
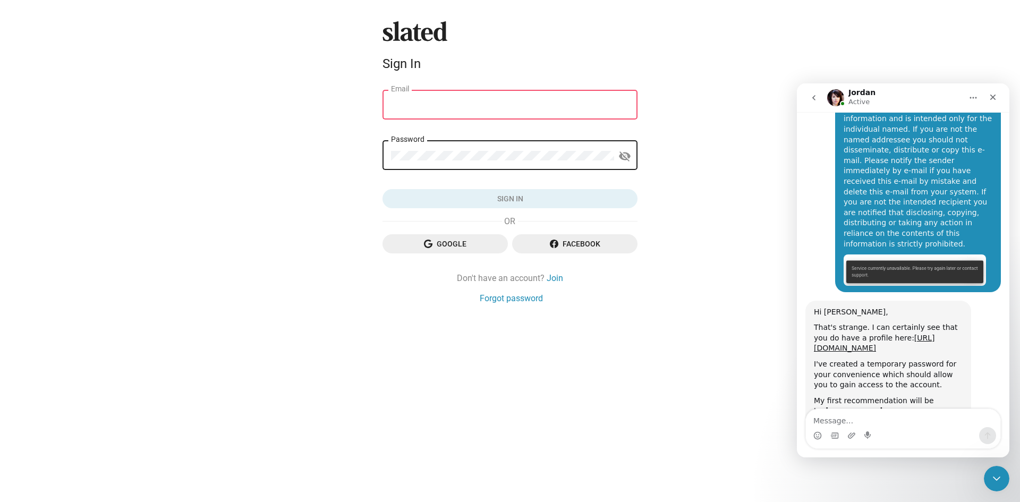
click at [571, 99] on div "Email" at bounding box center [510, 103] width 238 height 31
paste input "[PERSON_NAME][EMAIL_ADDRESS][PERSON_NAME][DOMAIN_NAME]"
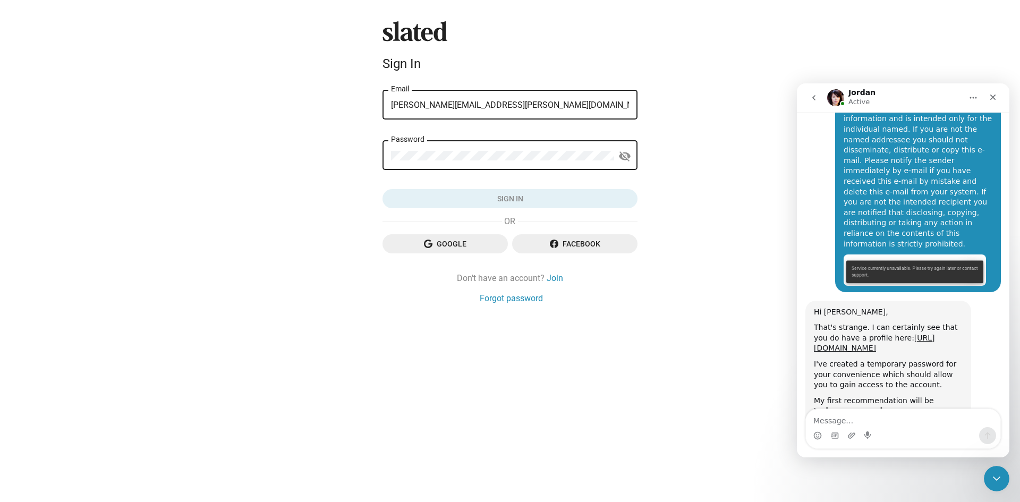
type input "[PERSON_NAME][EMAIL_ADDRESS][PERSON_NAME][DOMAIN_NAME]"
drag, startPoint x: 908, startPoint y: 323, endPoint x: 851, endPoint y: 323, distance: 57.4
click at [851, 463] on div "password: [SECURITY_DATA]" at bounding box center [888, 468] width 149 height 11
copy div "wixvad-9cevwy"
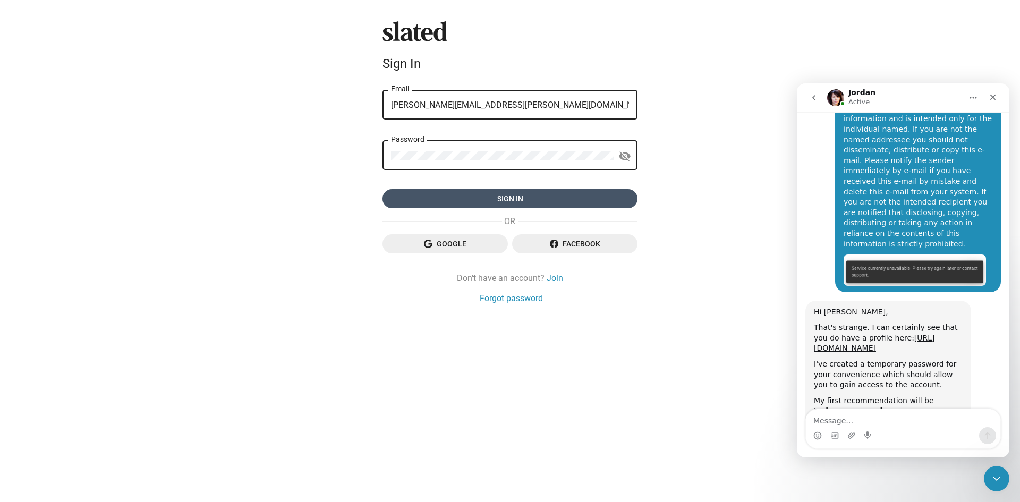
click at [542, 197] on span "Sign in" at bounding box center [510, 198] width 238 height 19
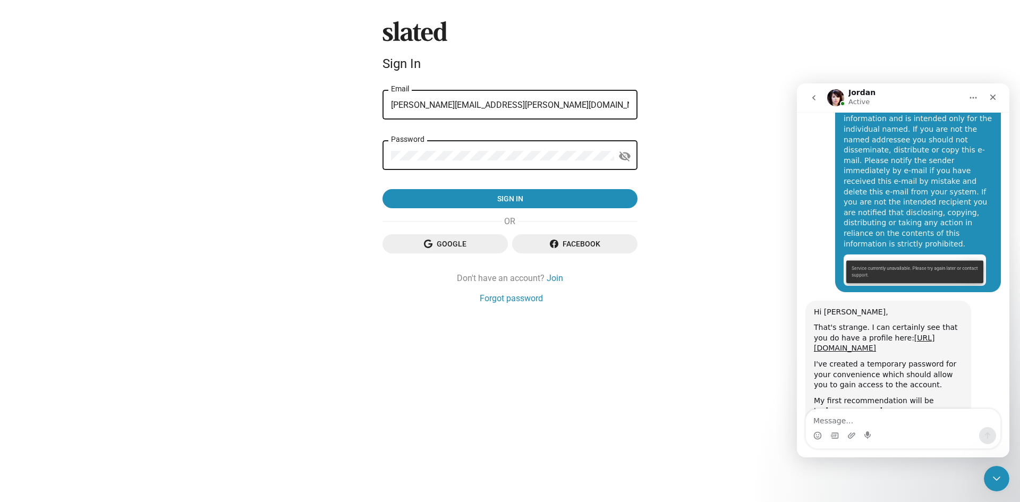
click at [992, 58] on div "Slated Sign In nathan@nathan-neuman.com Email Password visibility_off Sign in G…" at bounding box center [510, 251] width 1020 height 502
click at [990, 93] on icon "Close" at bounding box center [993, 97] width 9 height 9
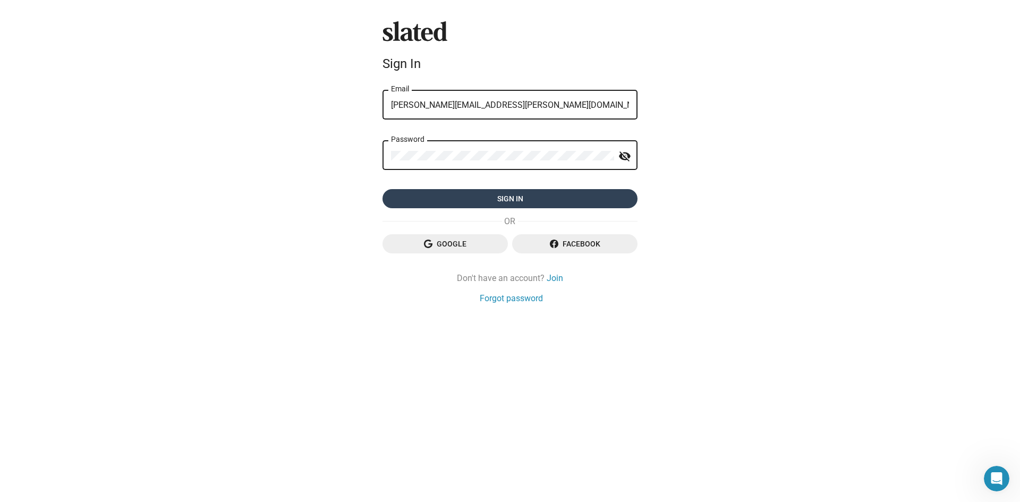
click at [559, 194] on span "Sign in" at bounding box center [510, 198] width 238 height 19
click at [433, 197] on span "Sign in" at bounding box center [510, 198] width 238 height 19
click at [556, 200] on span "Sign in" at bounding box center [510, 198] width 238 height 19
click at [535, 201] on span "Sign in" at bounding box center [510, 198] width 238 height 19
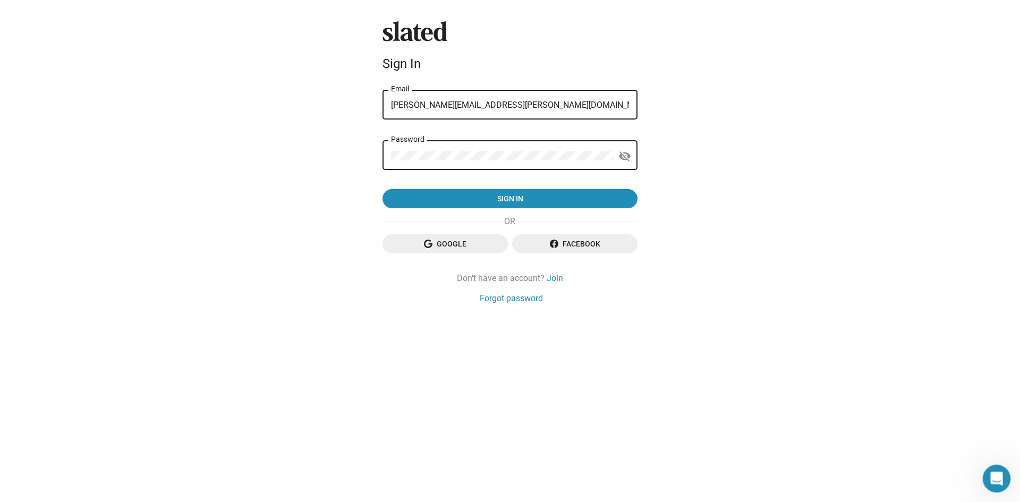
click at [989, 478] on icon "Open Intercom Messenger" at bounding box center [996, 478] width 18 height 18
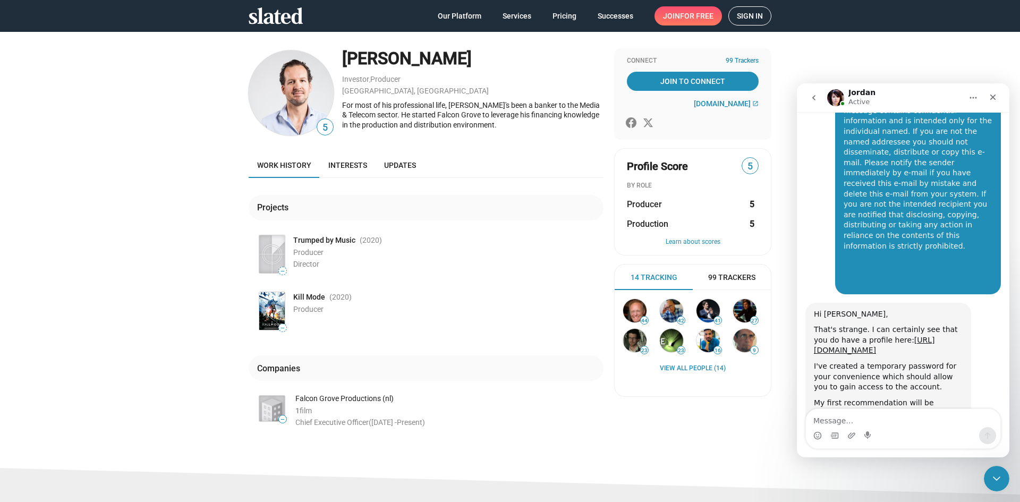
scroll to position [1166, 0]
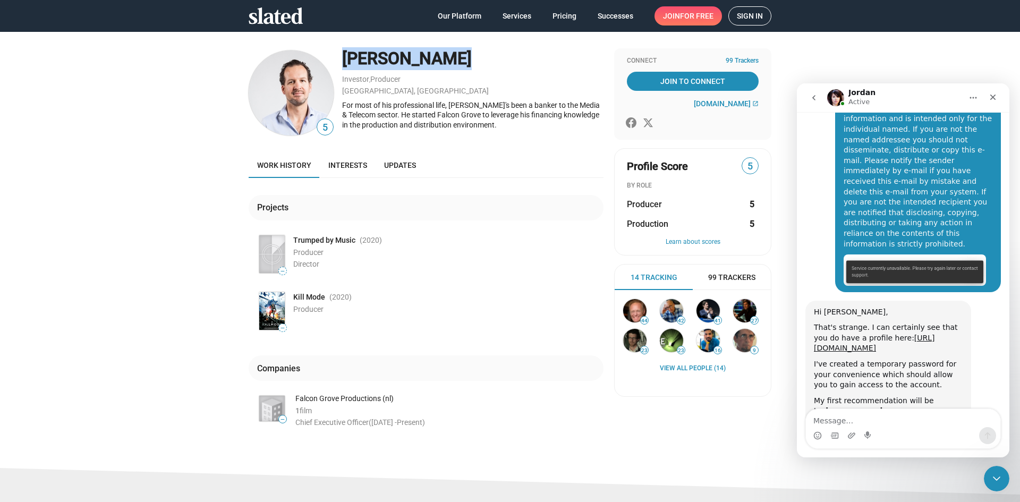
drag, startPoint x: 441, startPoint y: 60, endPoint x: 333, endPoint y: 64, distance: 108.5
click at [333, 64] on div "5 [PERSON_NAME] Investor , Producer [GEOGRAPHIC_DATA], [GEOGRAPHIC_DATA] For mo…" at bounding box center [426, 92] width 355 height 89
click at [340, 163] on span "Interests" at bounding box center [347, 165] width 39 height 9
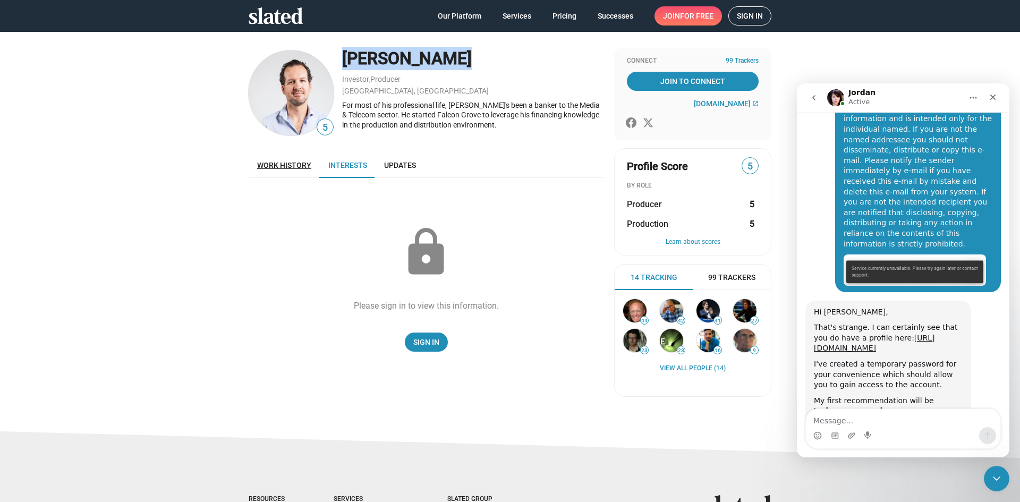
click at [305, 162] on span "Work history" at bounding box center [284, 165] width 54 height 9
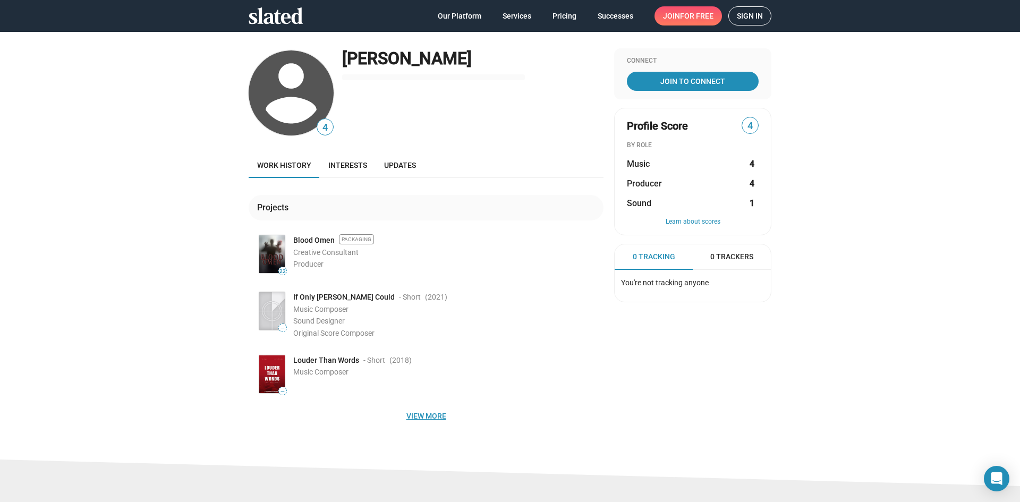
click at [421, 417] on span "View more" at bounding box center [426, 415] width 338 height 19
